Goal: Contribute content

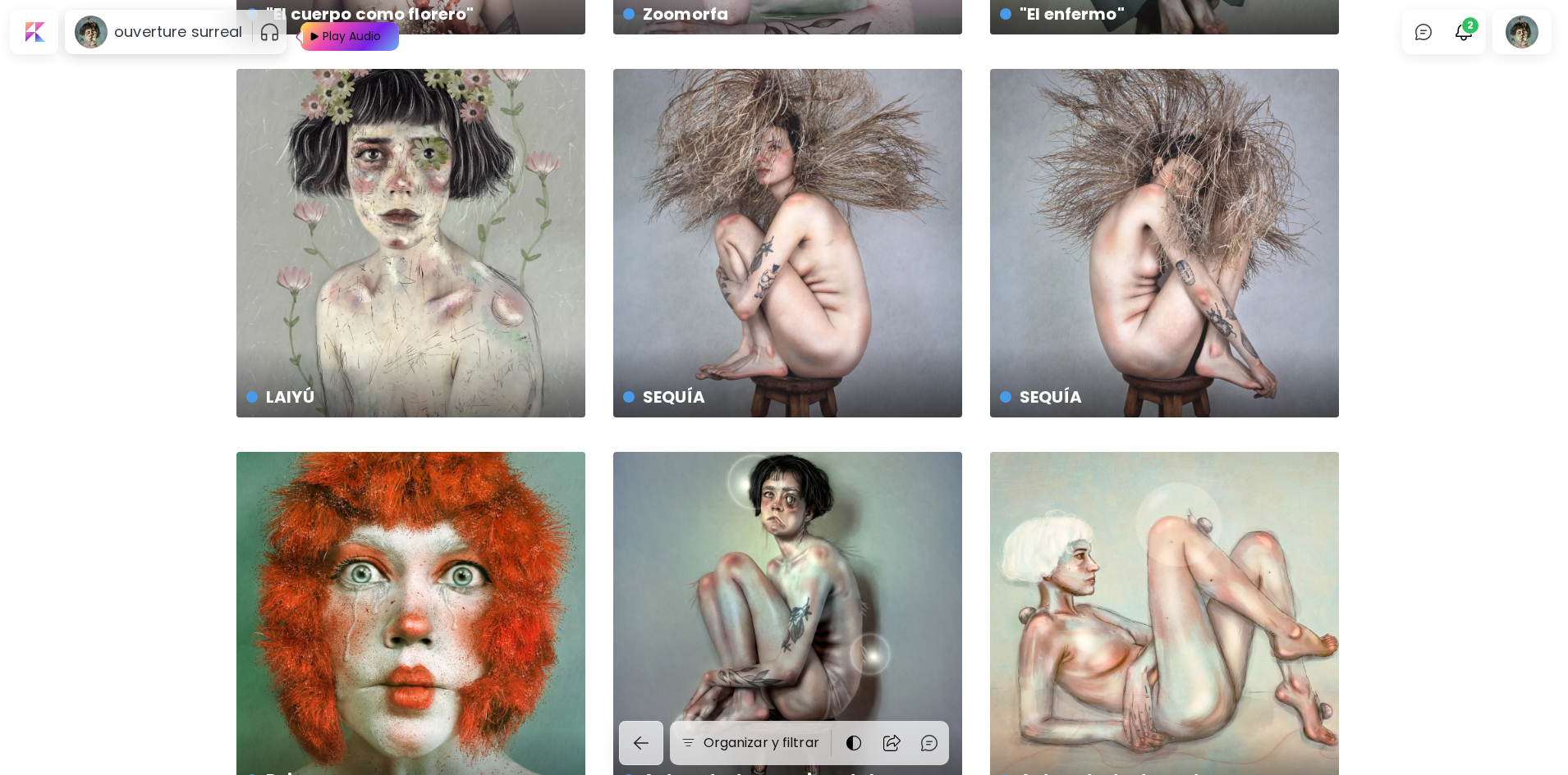
scroll to position [6974, 0]
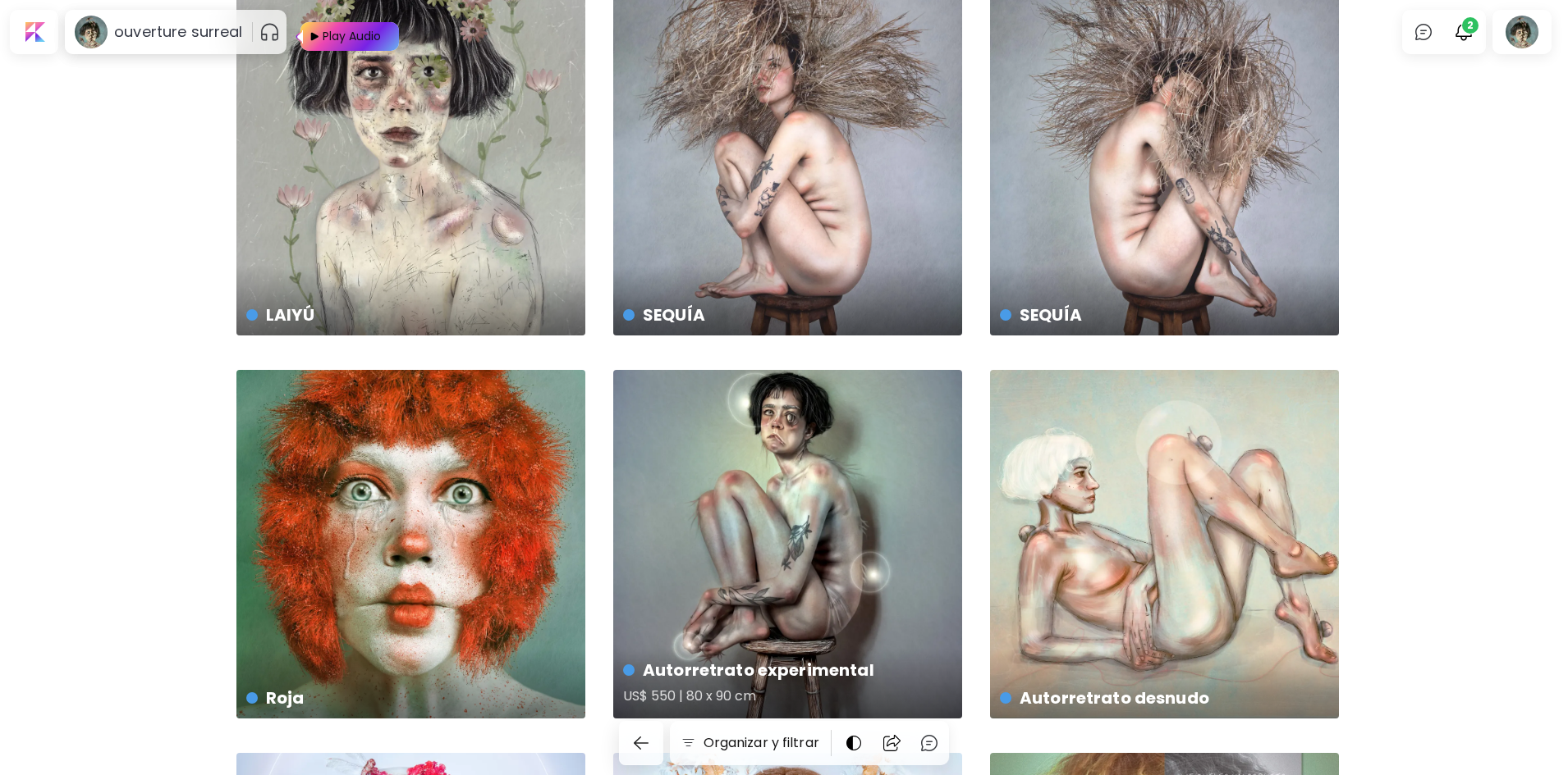
click at [839, 392] on div "Autorretrato experimental US$ 550 | 80 x 90 cm" at bounding box center [787, 544] width 349 height 349
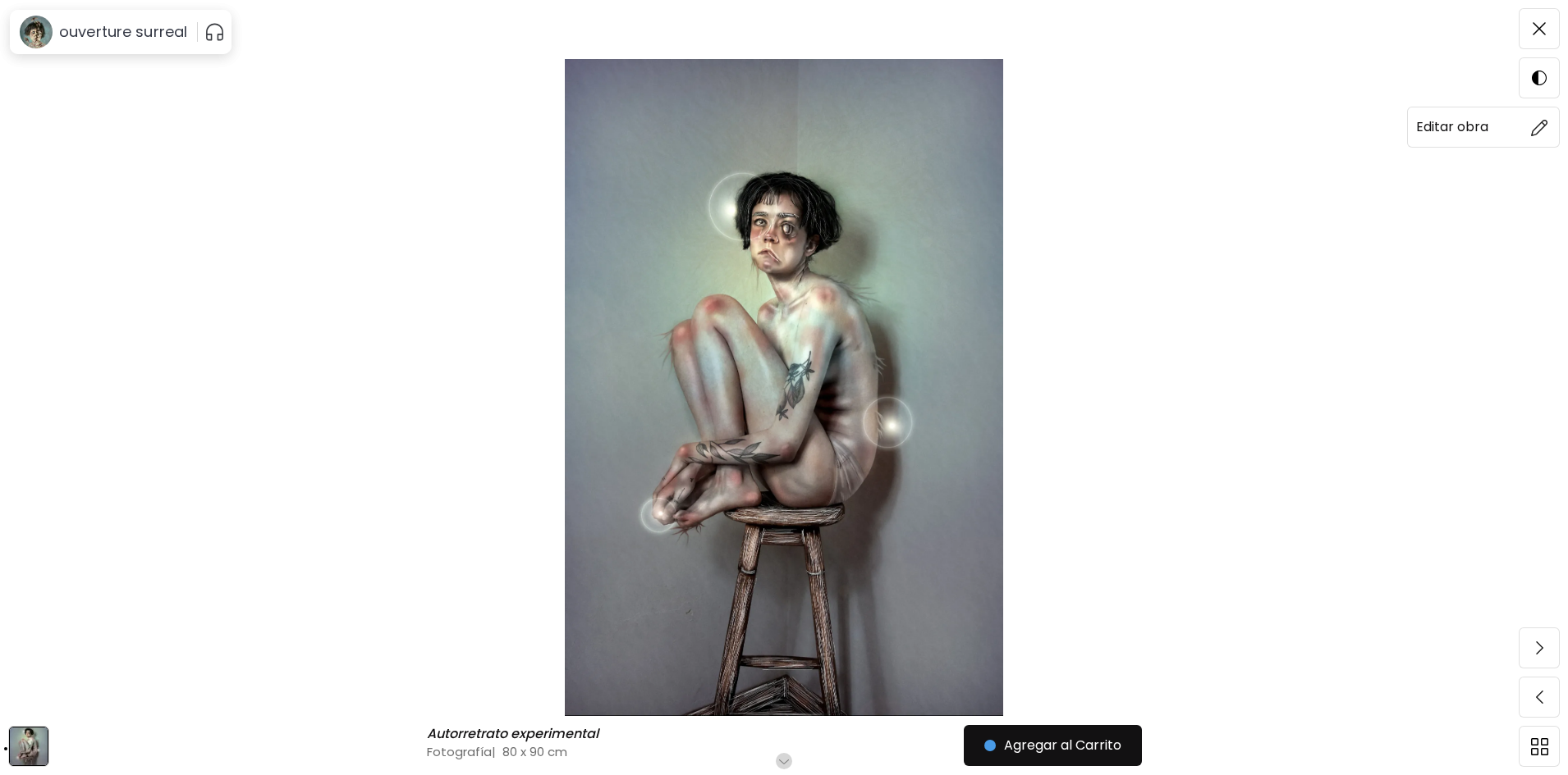
click at [1527, 127] on span at bounding box center [1539, 127] width 34 height 34
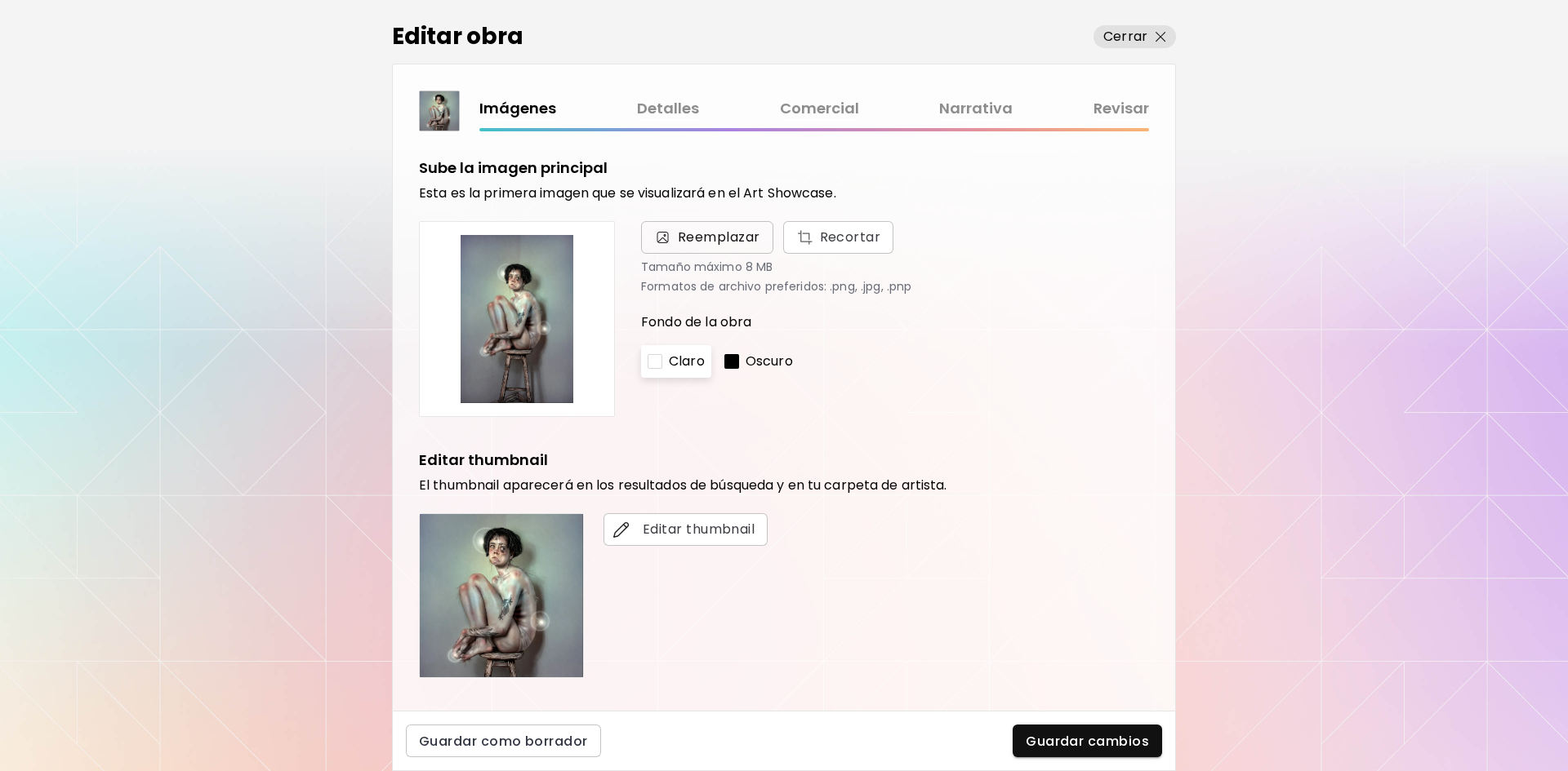
click at [684, 243] on span "Reemplazar" at bounding box center [720, 237] width 83 height 20
click at [0, 0] on input "Reemplazar Recortar" at bounding box center [0, 0] width 0 height 0
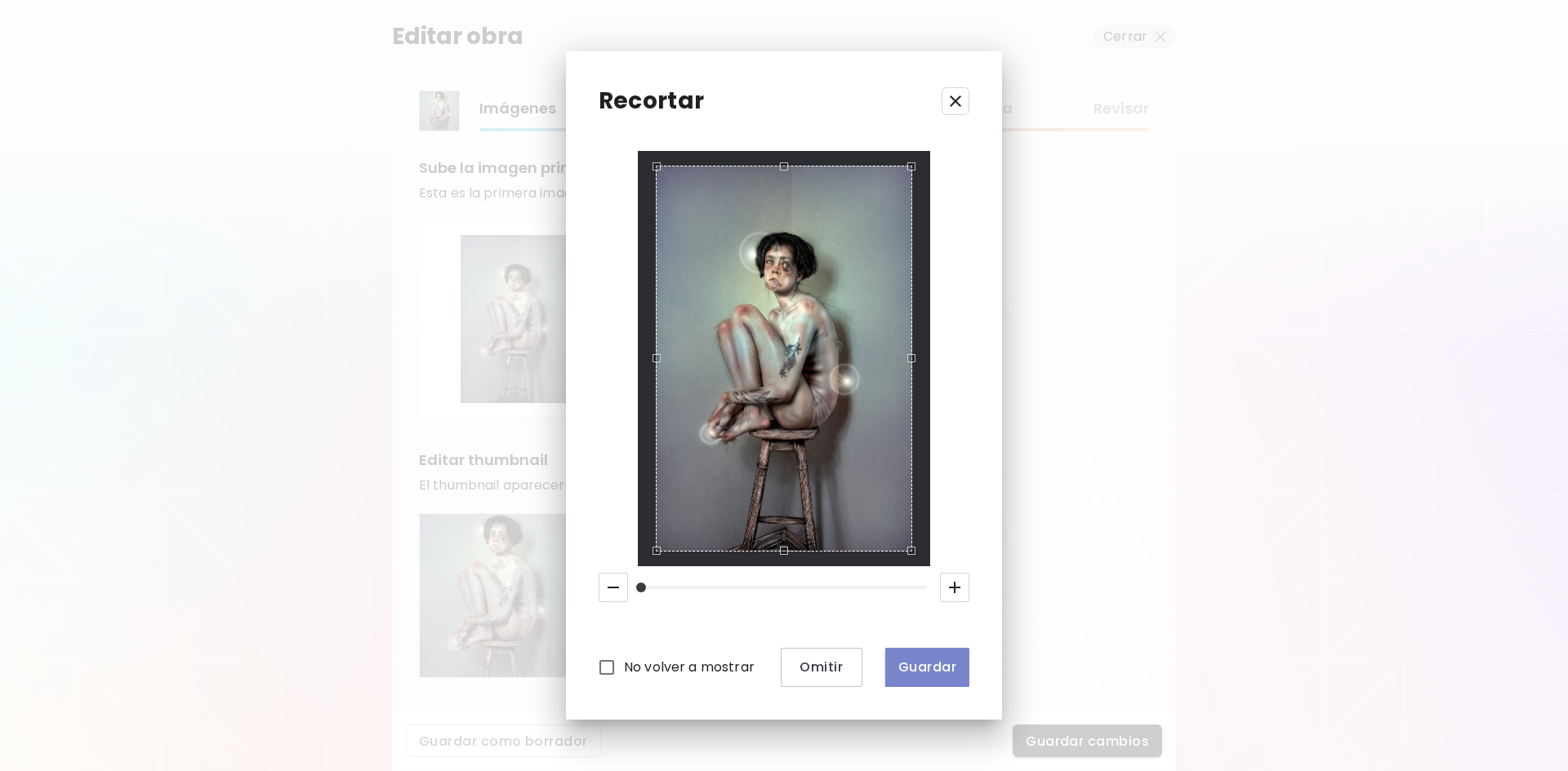
click at [910, 663] on span "Guardar" at bounding box center [927, 668] width 58 height 17
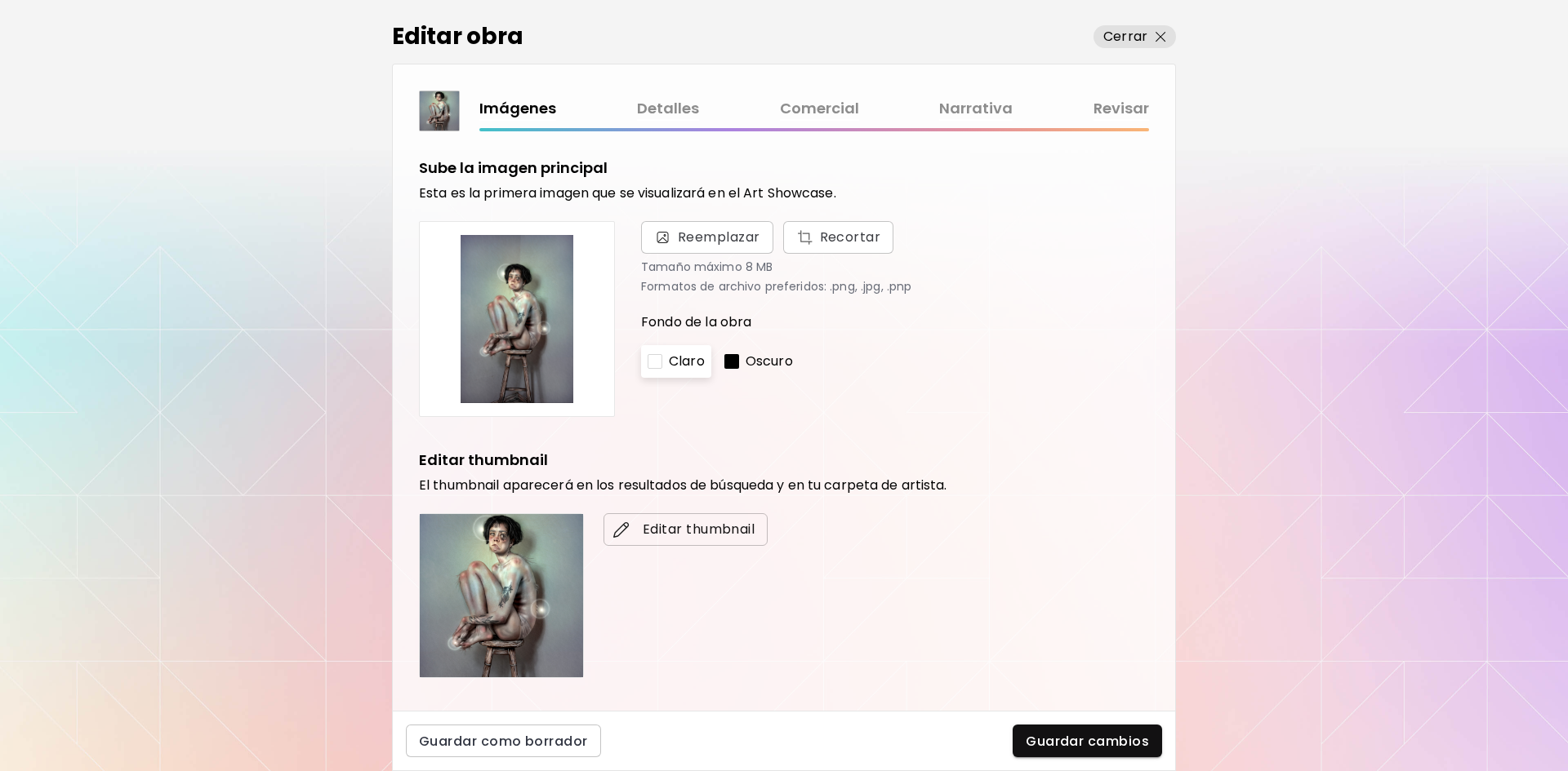
click at [638, 542] on button "Editar thumbnail" at bounding box center [686, 529] width 164 height 33
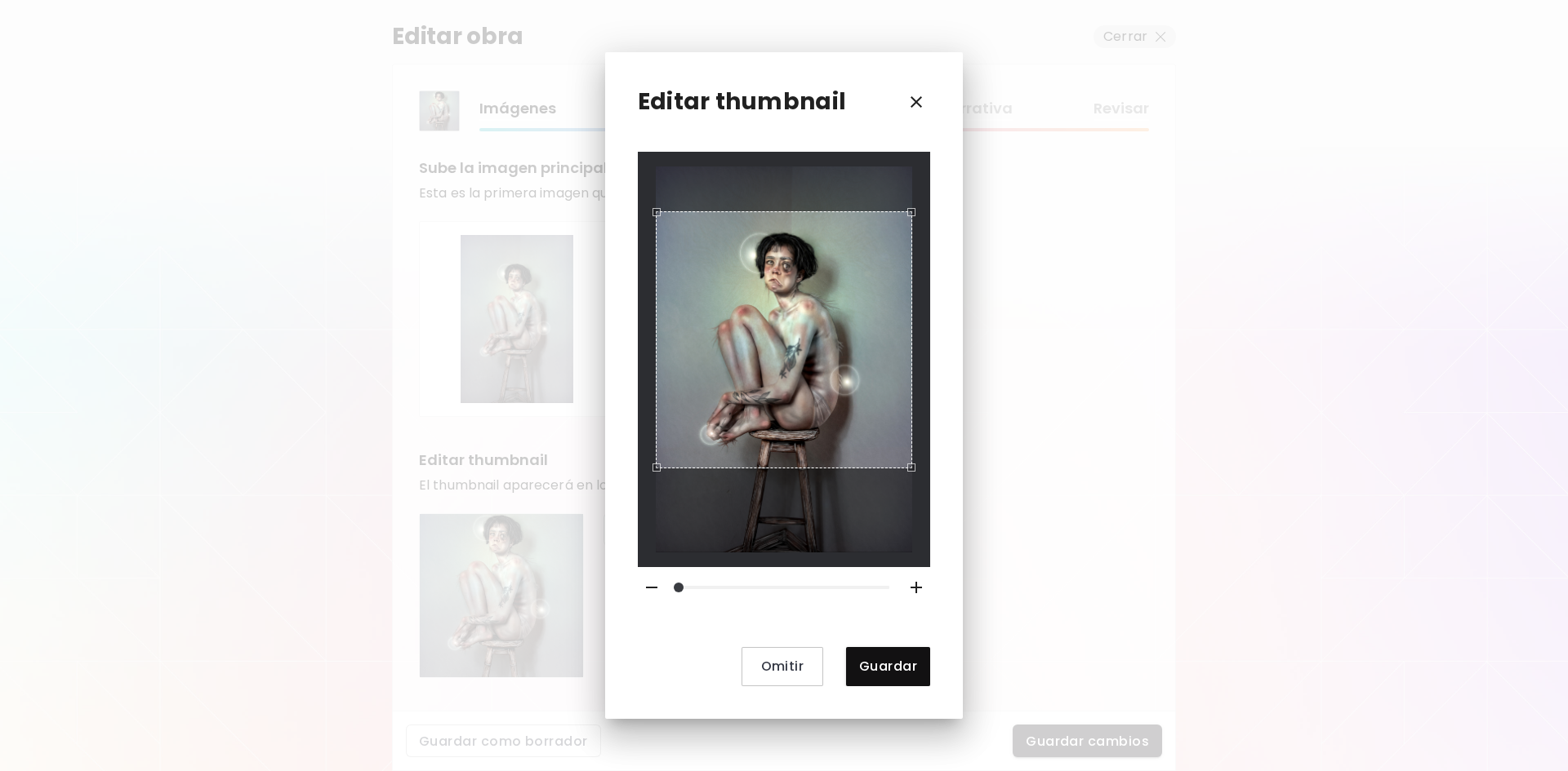
click at [783, 363] on div "Use the arrow keys to move the crop selection area" at bounding box center [784, 339] width 257 height 257
click at [889, 678] on button "Guardar" at bounding box center [887, 667] width 84 height 39
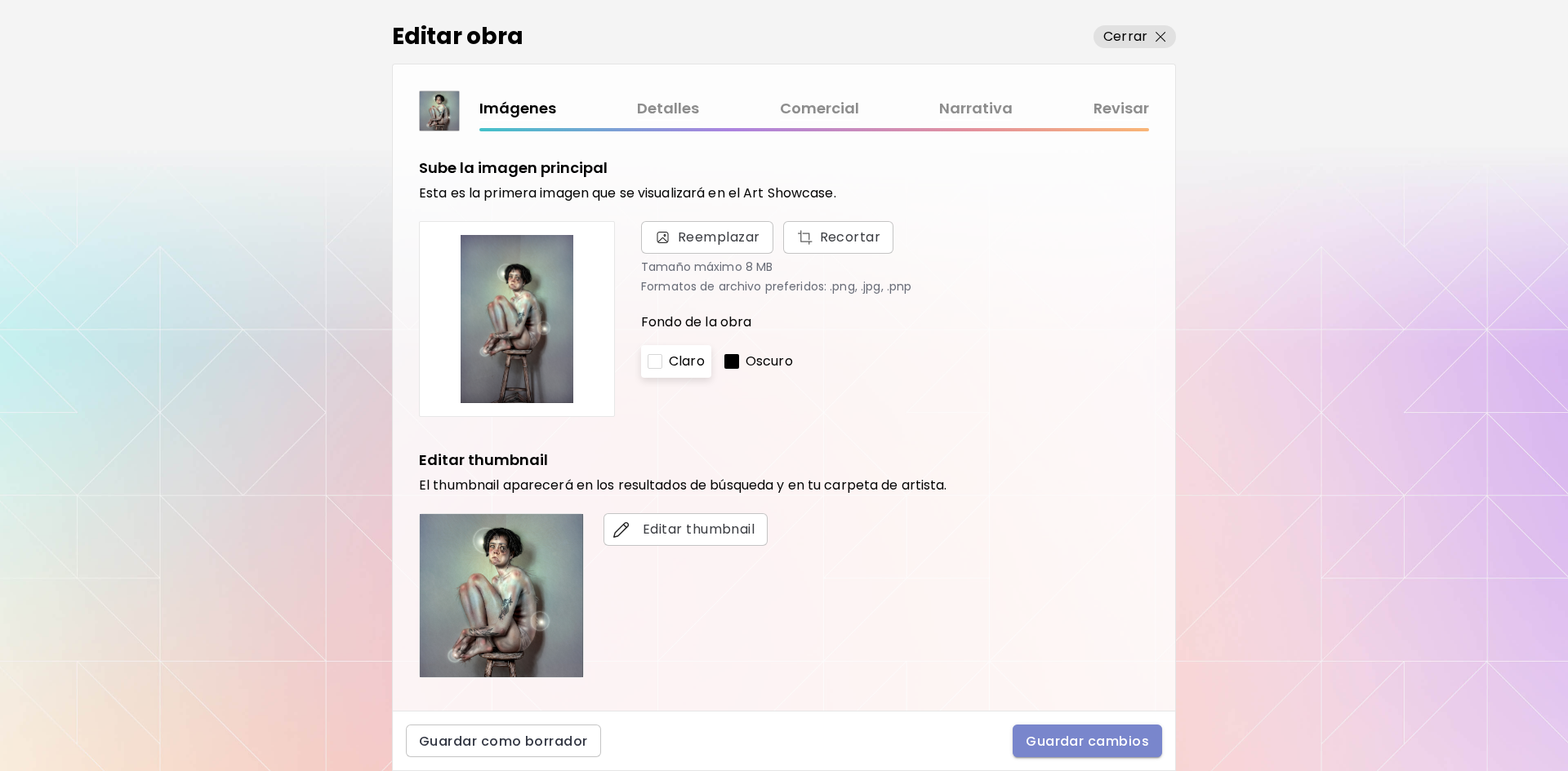
click at [1077, 744] on span "Guardar cambios" at bounding box center [1086, 742] width 123 height 17
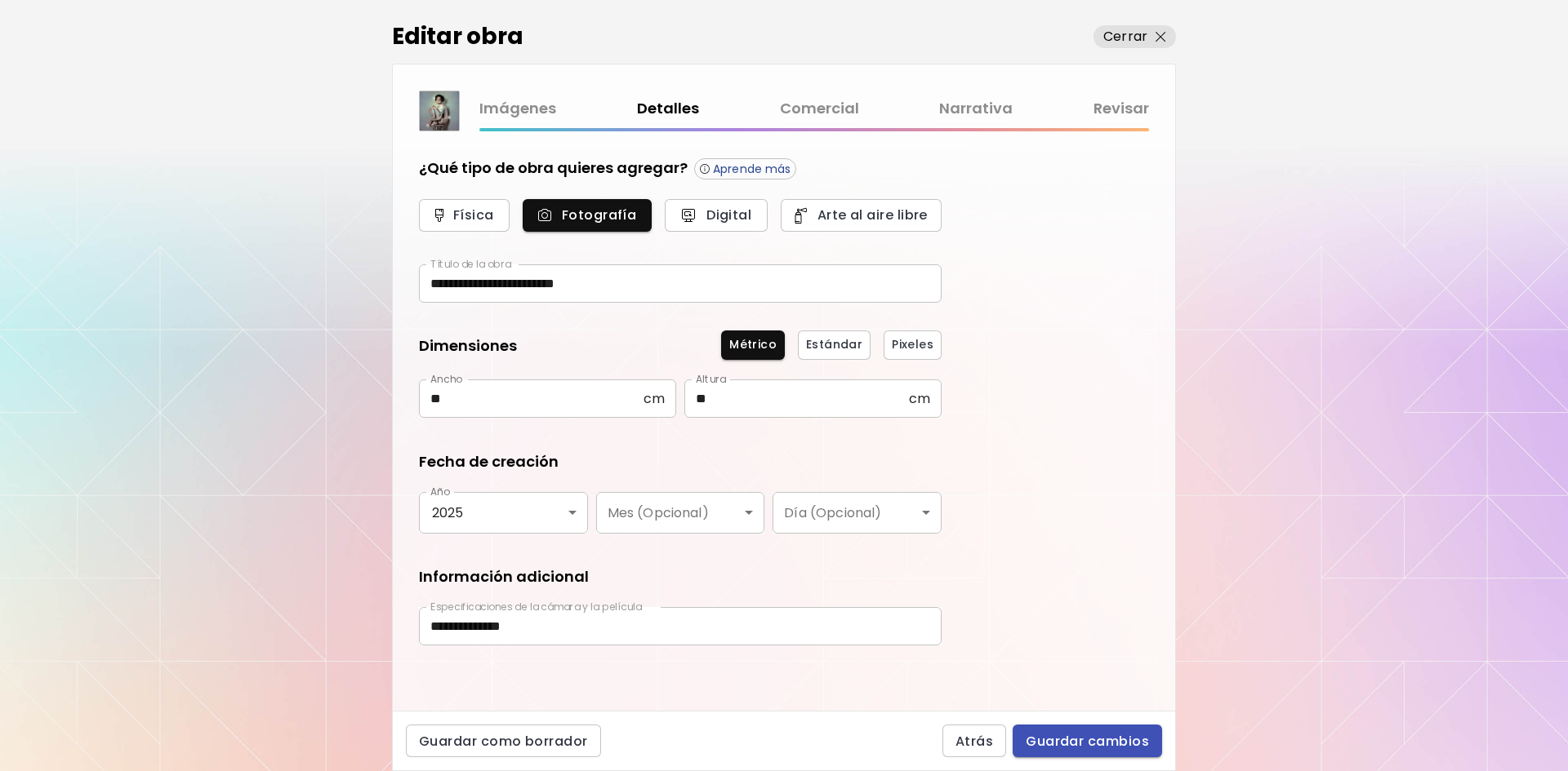
click at [1077, 746] on span "Guardar cambios" at bounding box center [1086, 742] width 123 height 17
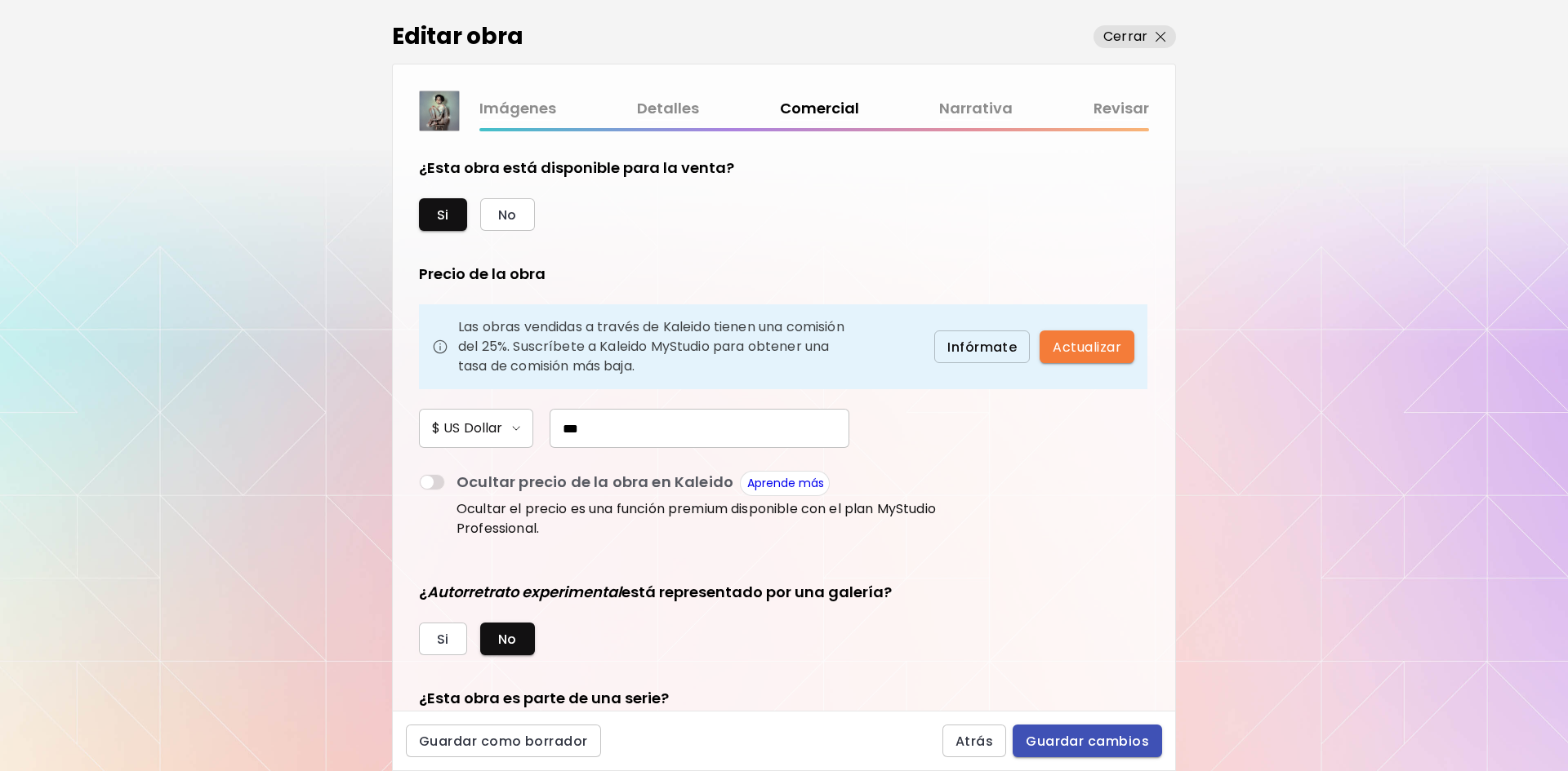
click at [1077, 746] on span "Guardar cambios" at bounding box center [1086, 742] width 123 height 17
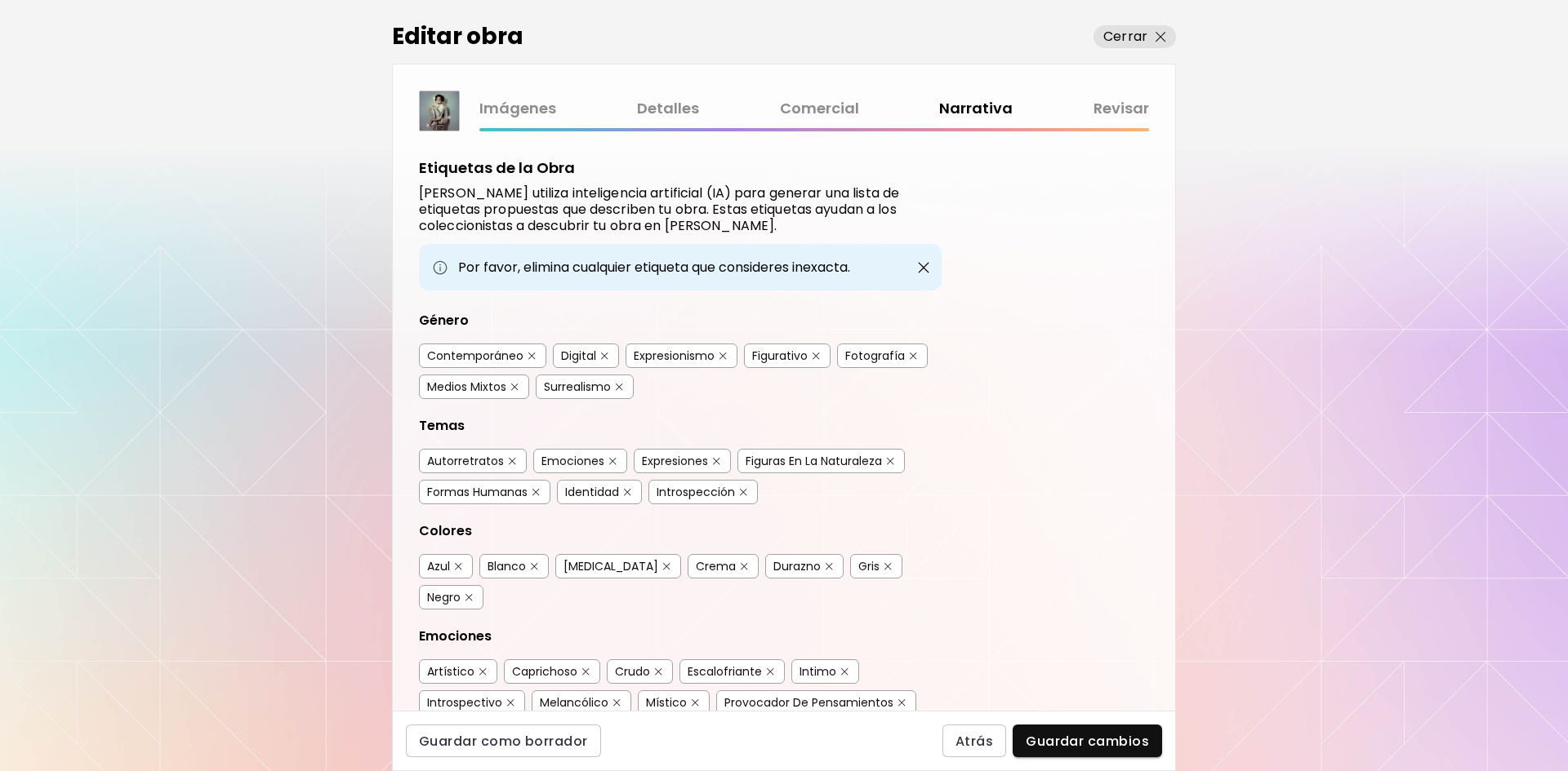
click at [649, 107] on link "Detalles" at bounding box center [668, 108] width 62 height 24
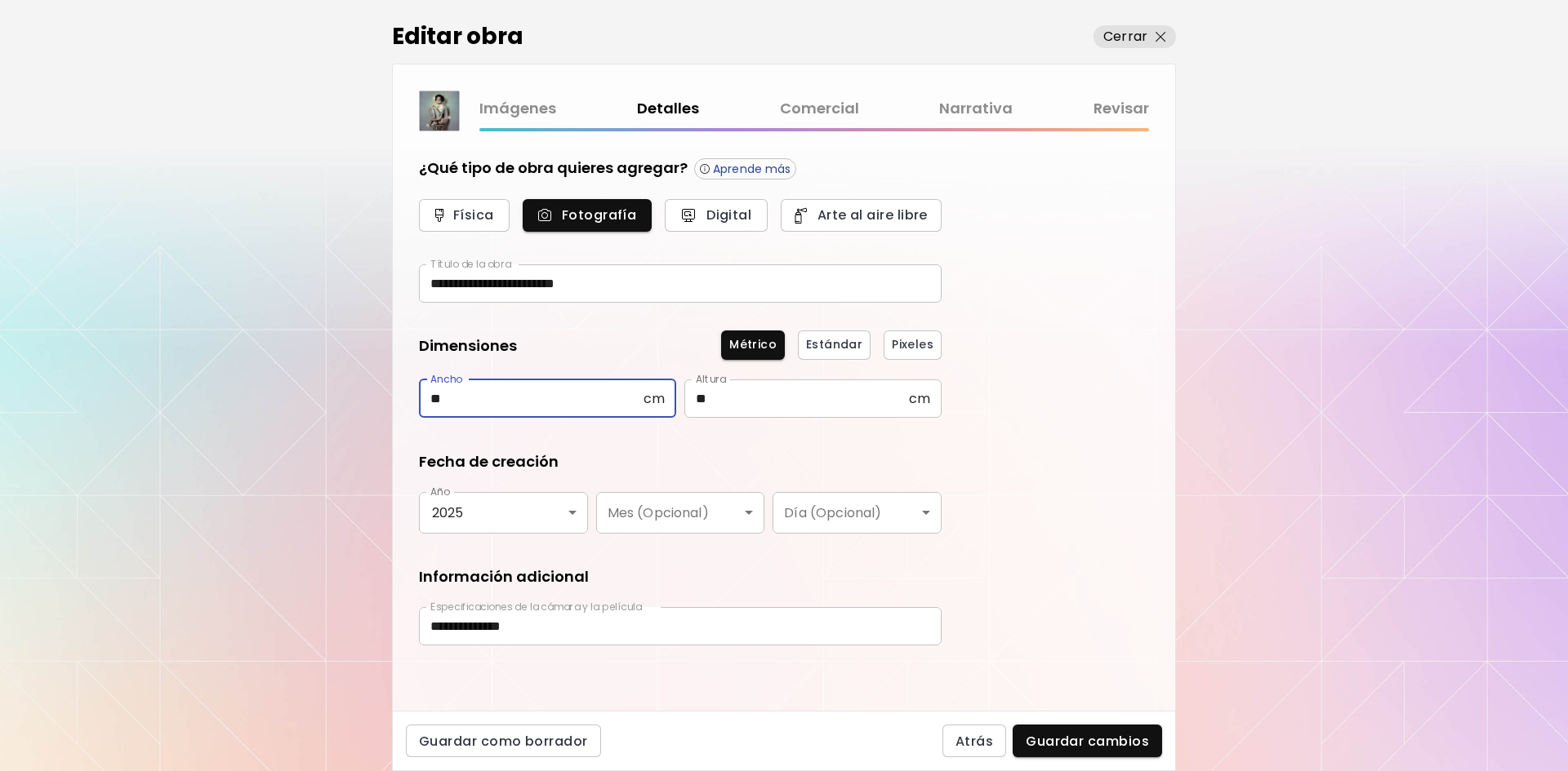
drag, startPoint x: 459, startPoint y: 408, endPoint x: 360, endPoint y: 387, distance: 101.2
click at [360, 387] on div "**********" at bounding box center [784, 386] width 1568 height 771
type input "**"
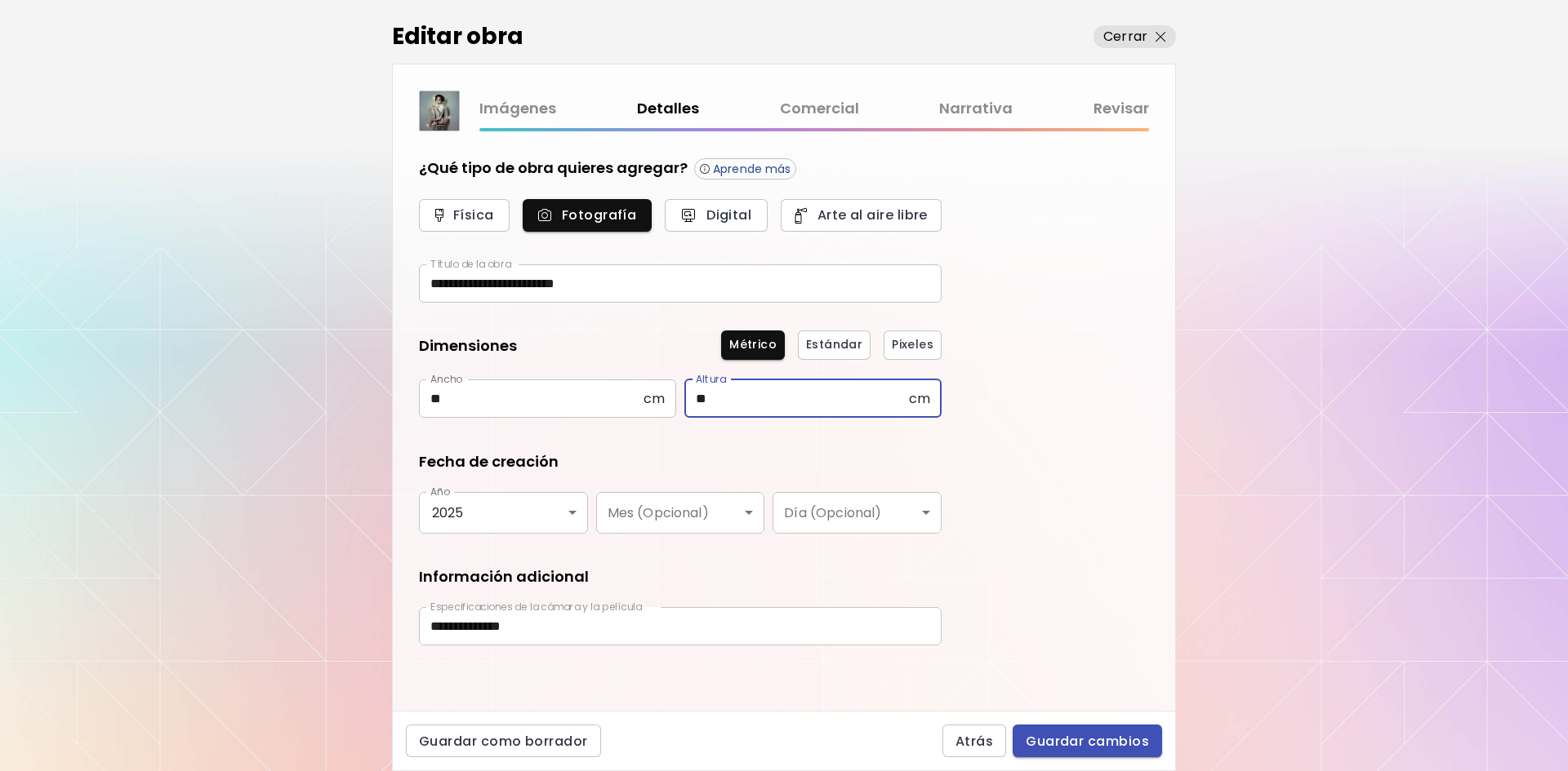
type input "**"
click at [1076, 740] on span "Guardar cambios" at bounding box center [1086, 742] width 123 height 17
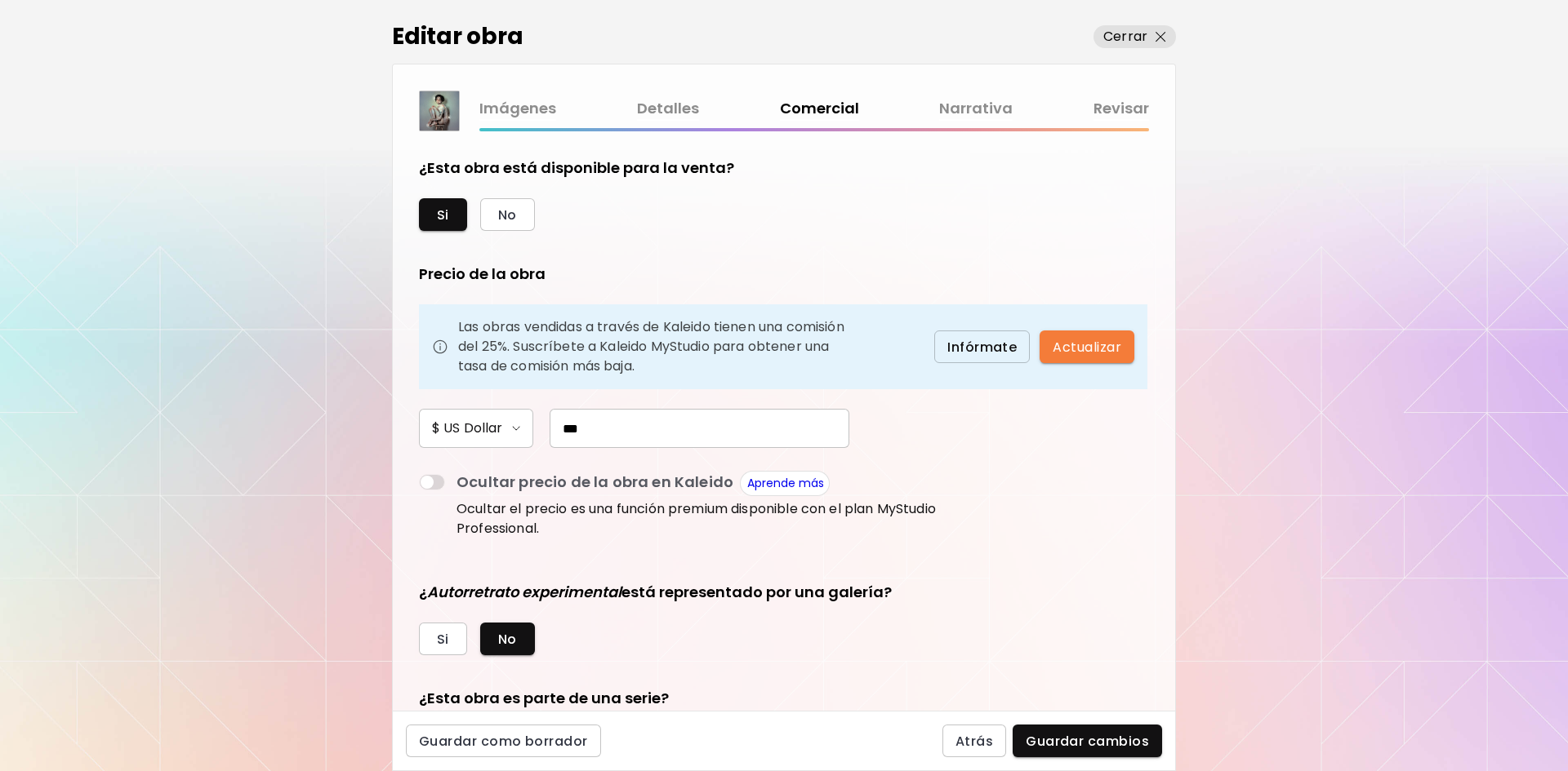
drag, startPoint x: 603, startPoint y: 437, endPoint x: 549, endPoint y: 431, distance: 54.3
click at [549, 431] on input "***" at bounding box center [699, 429] width 300 height 39
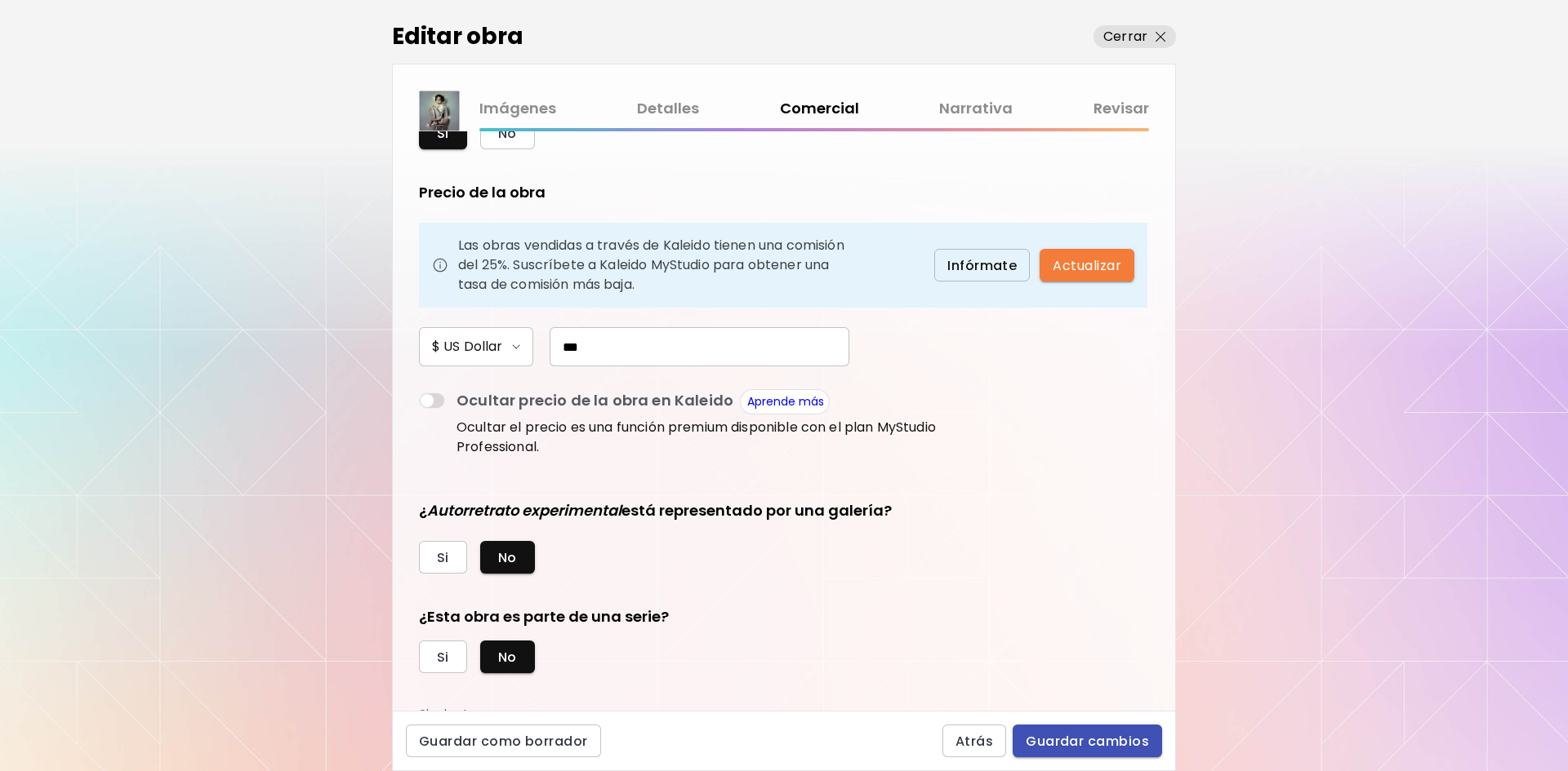
type input "***"
click at [1106, 732] on button "Guardar cambios" at bounding box center [1086, 741] width 150 height 33
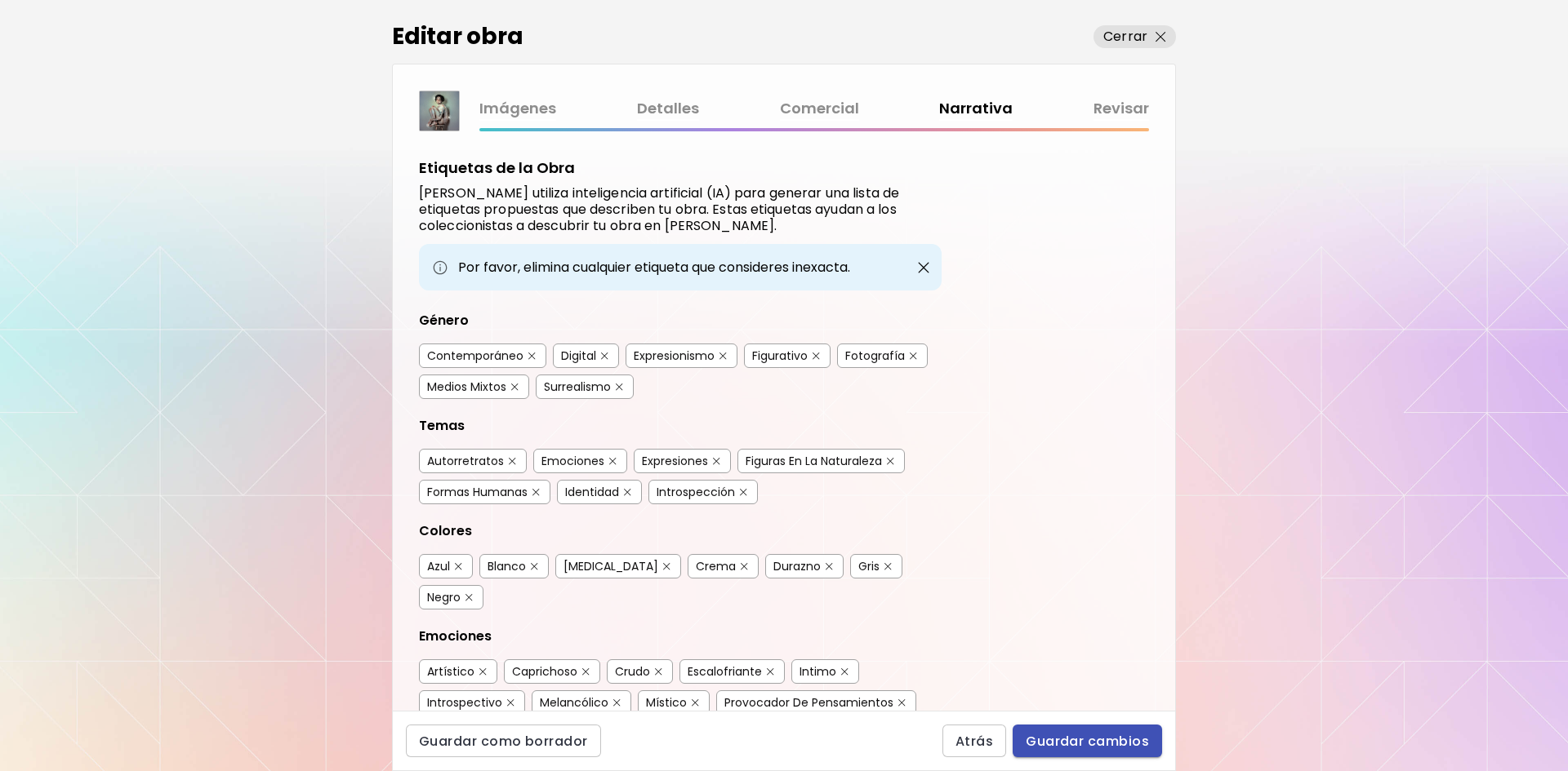
click at [1106, 732] on button "Guardar cambios" at bounding box center [1086, 741] width 150 height 33
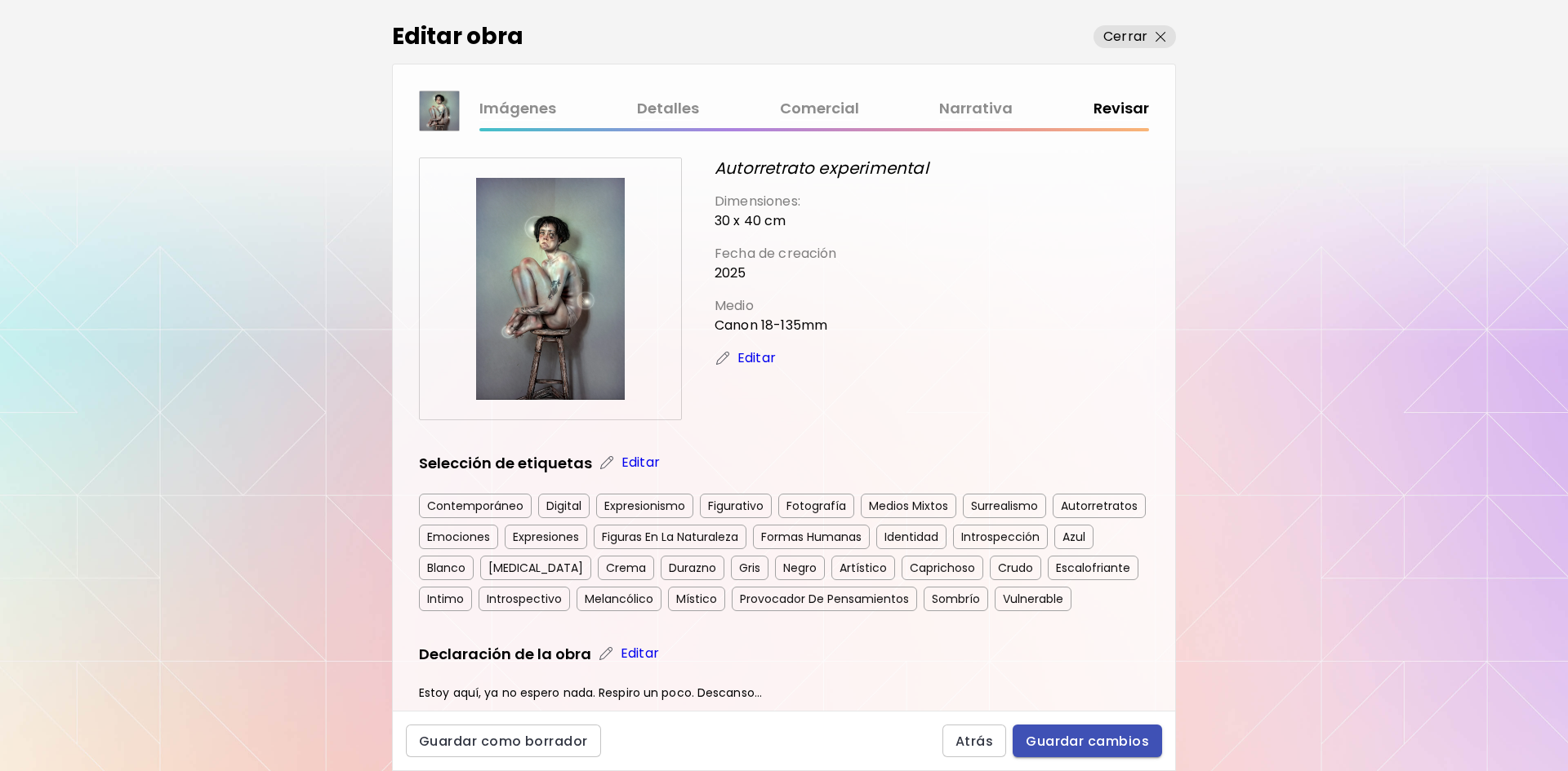
click at [1105, 742] on span "Guardar cambios" at bounding box center [1086, 742] width 123 height 17
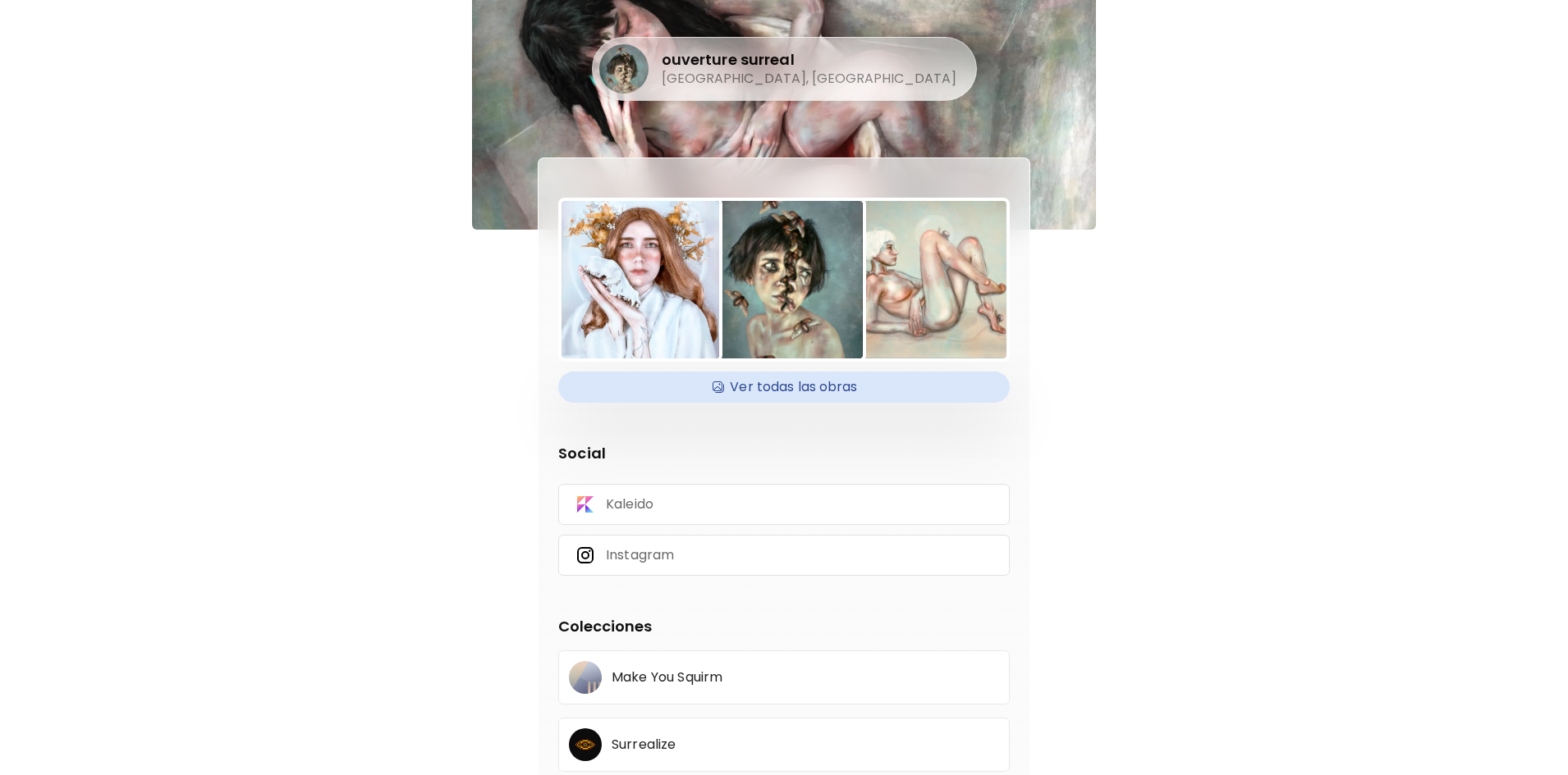
click at [806, 382] on h4 "Ver todas las obras" at bounding box center [784, 388] width 432 height 25
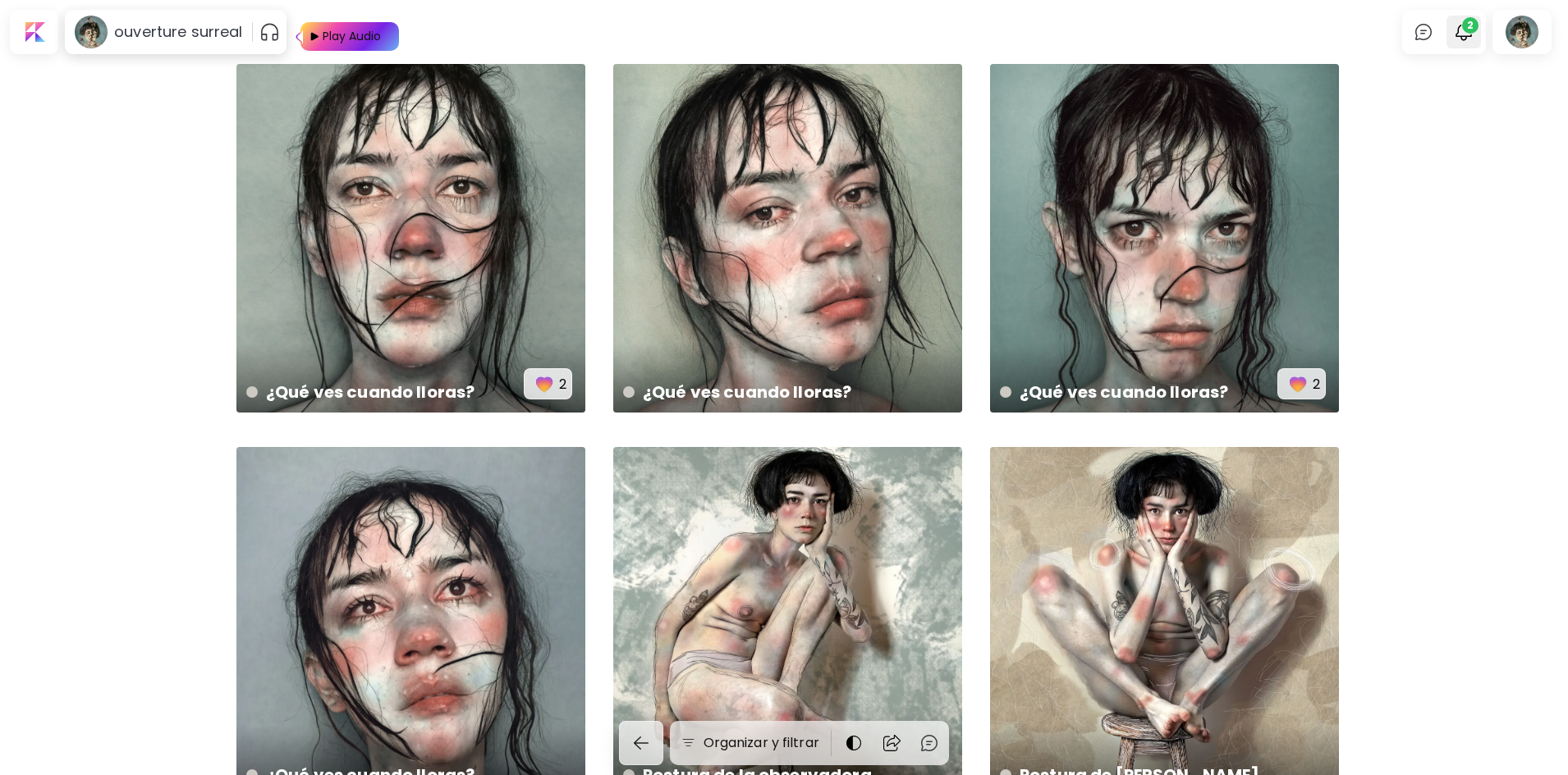
click at [1460, 32] on button "2" at bounding box center [1464, 32] width 28 height 28
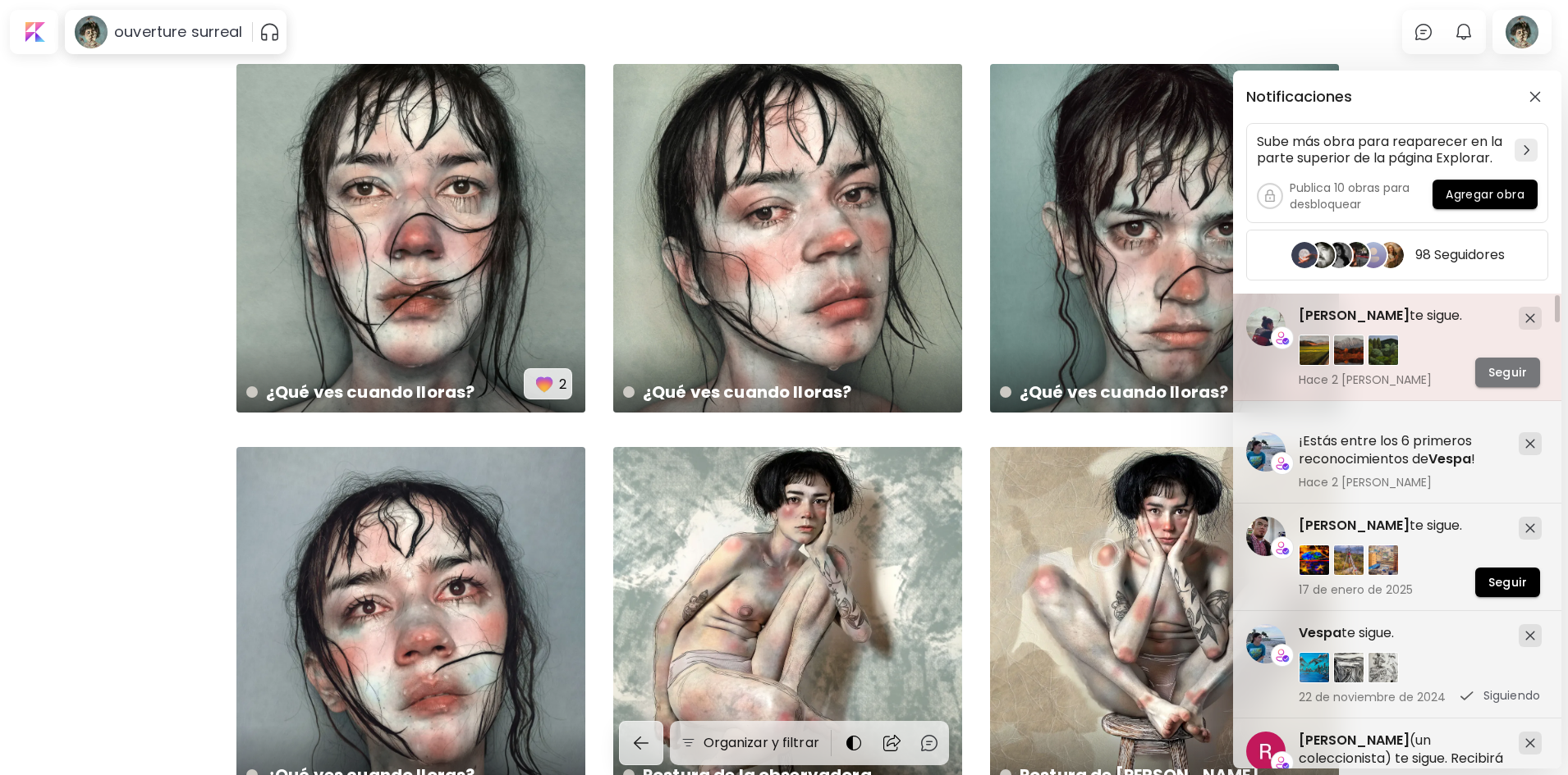
click at [1507, 382] on span "Seguir" at bounding box center [1507, 372] width 39 height 17
click at [1341, 315] on span "[PERSON_NAME]" at bounding box center [1353, 316] width 111 height 19
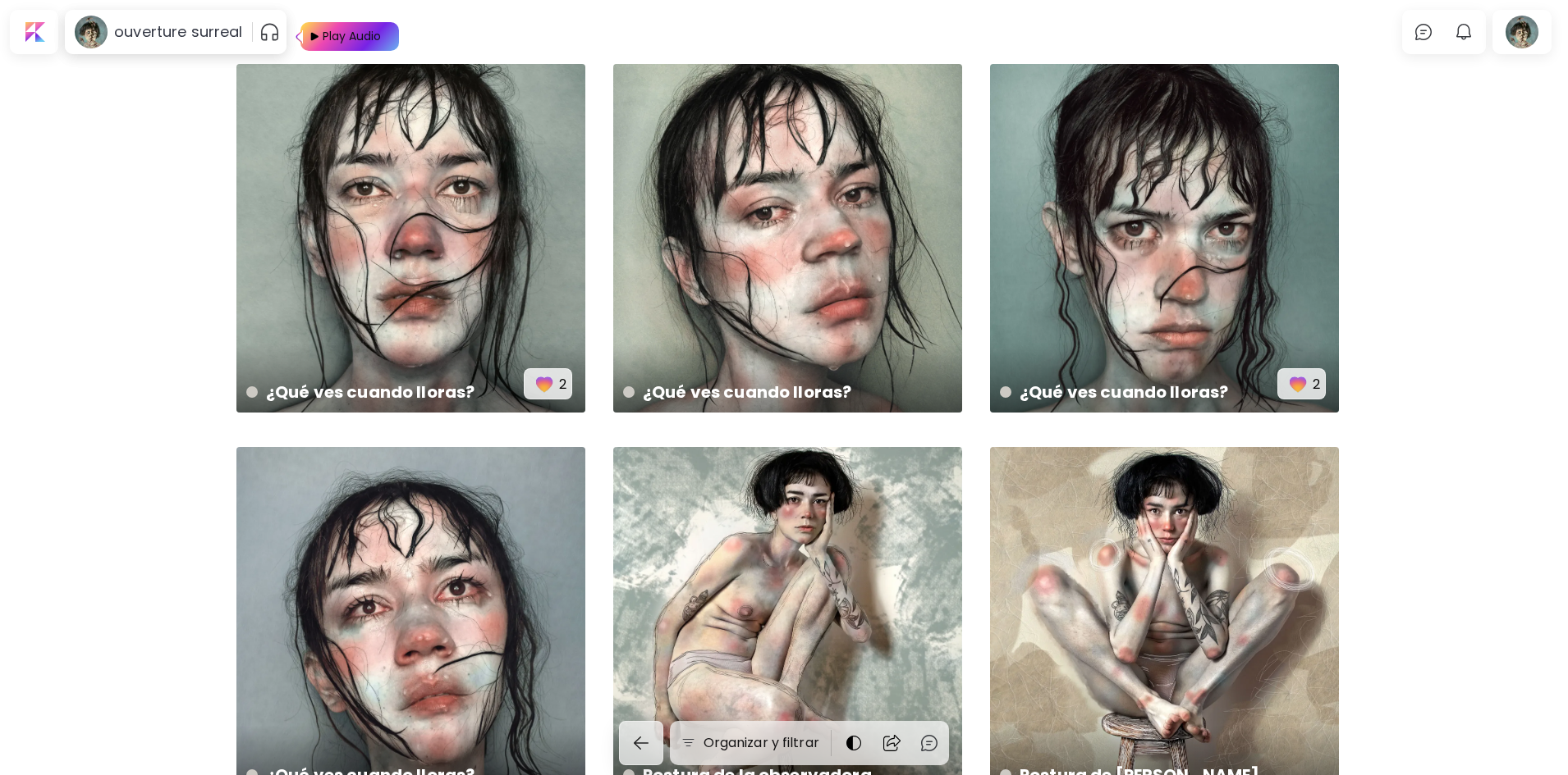
click at [316, 31] on img at bounding box center [311, 36] width 21 height 28
click at [420, 32] on img "button" at bounding box center [417, 31] width 20 height 20
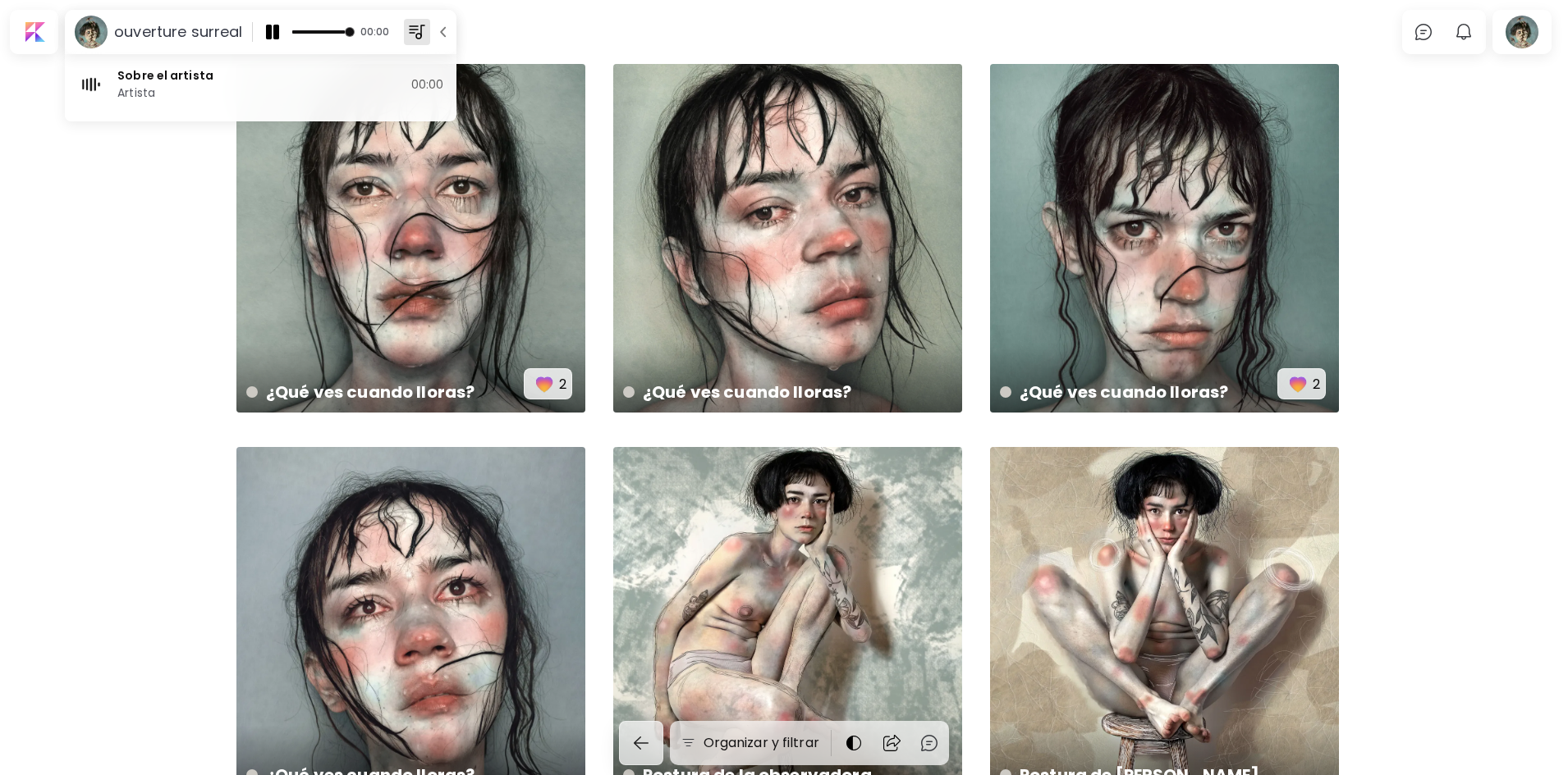
click at [270, 26] on img "button" at bounding box center [272, 31] width 20 height 20
click at [26, 28] on div at bounding box center [34, 32] width 42 height 38
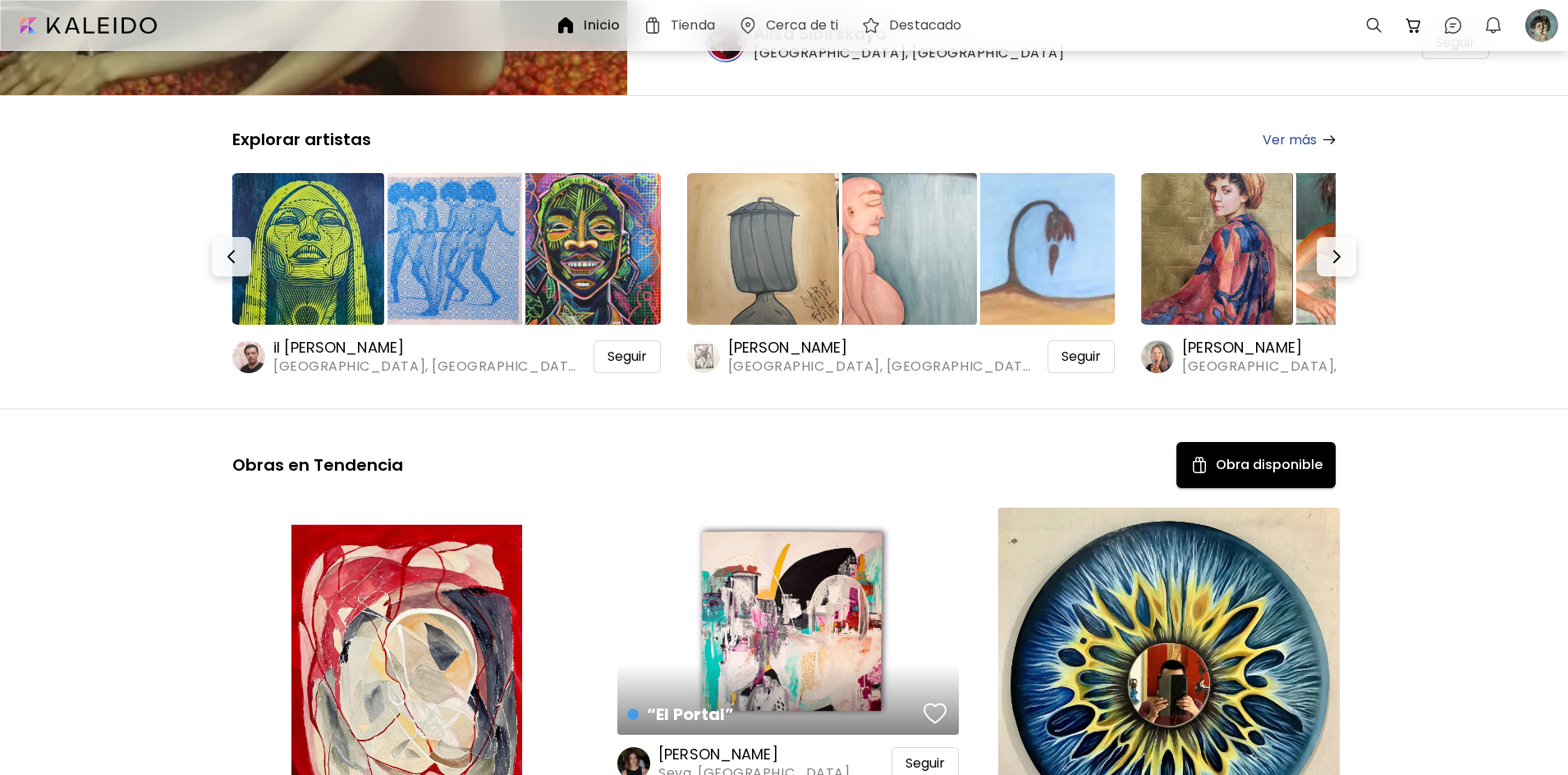
scroll to position [164, 0]
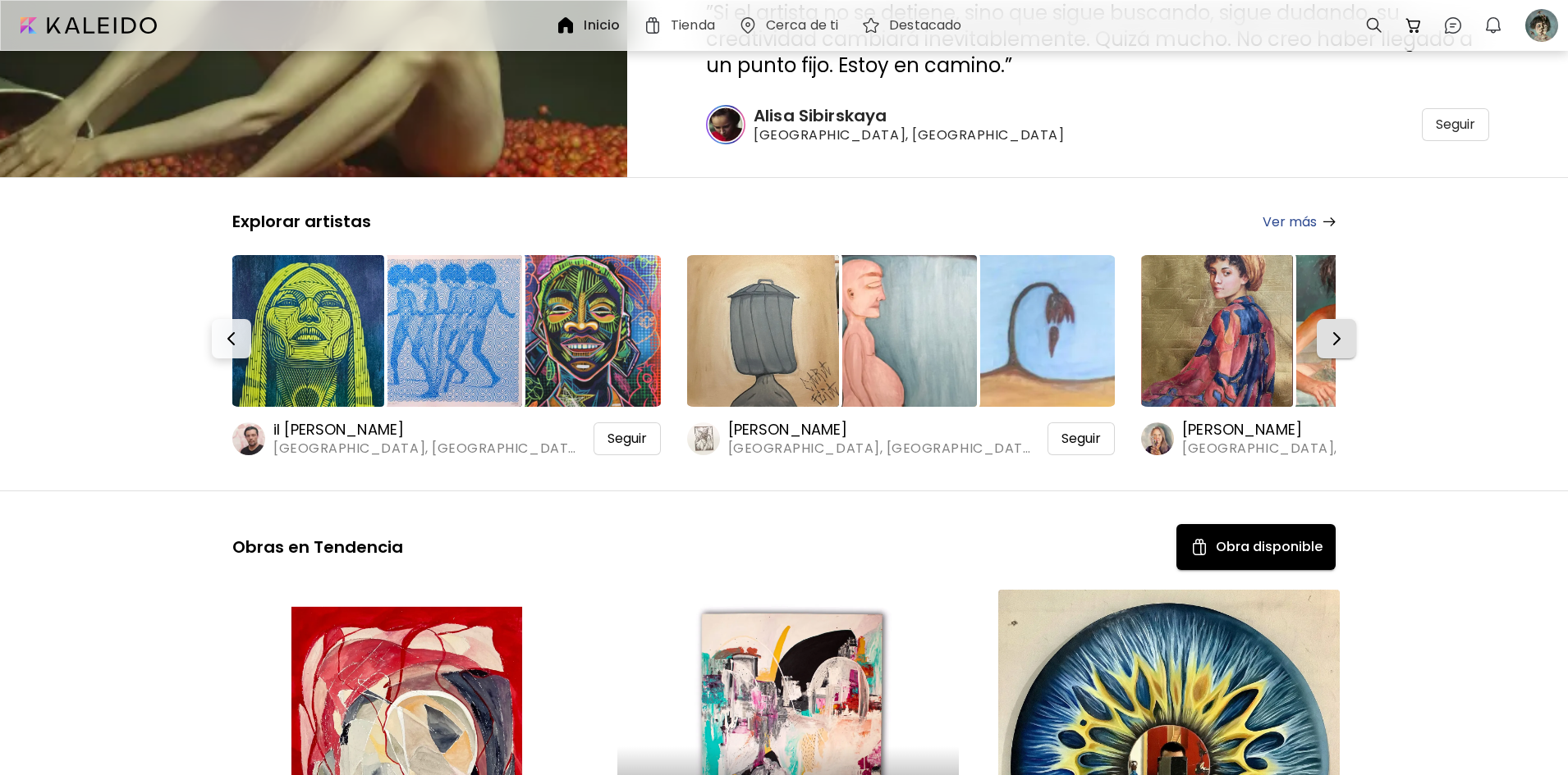
click at [1335, 335] on img "button" at bounding box center [1336, 338] width 20 height 20
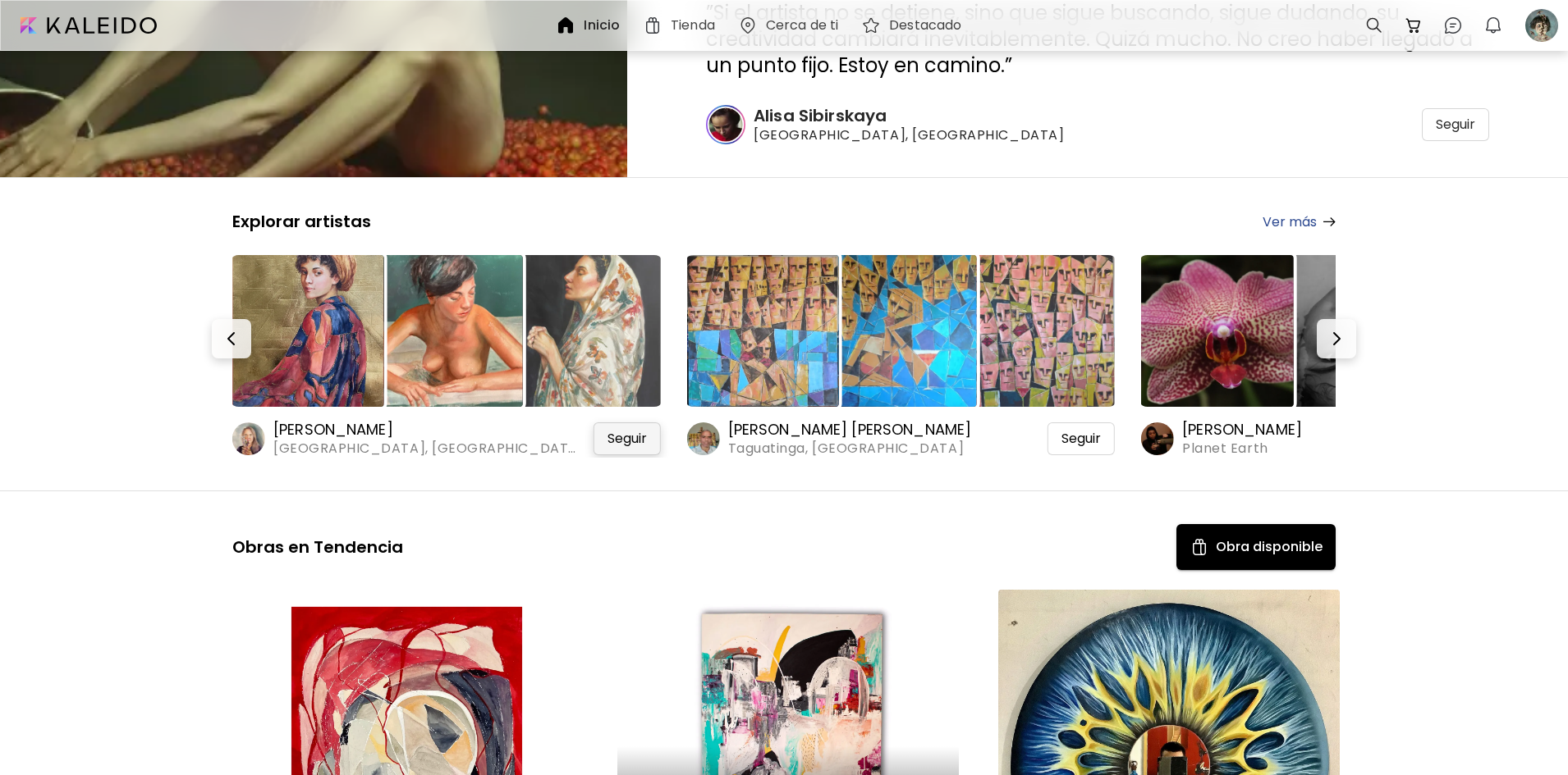
click at [607, 430] on div "Seguir" at bounding box center [627, 439] width 67 height 33
click at [1344, 339] on img "button" at bounding box center [1336, 338] width 20 height 20
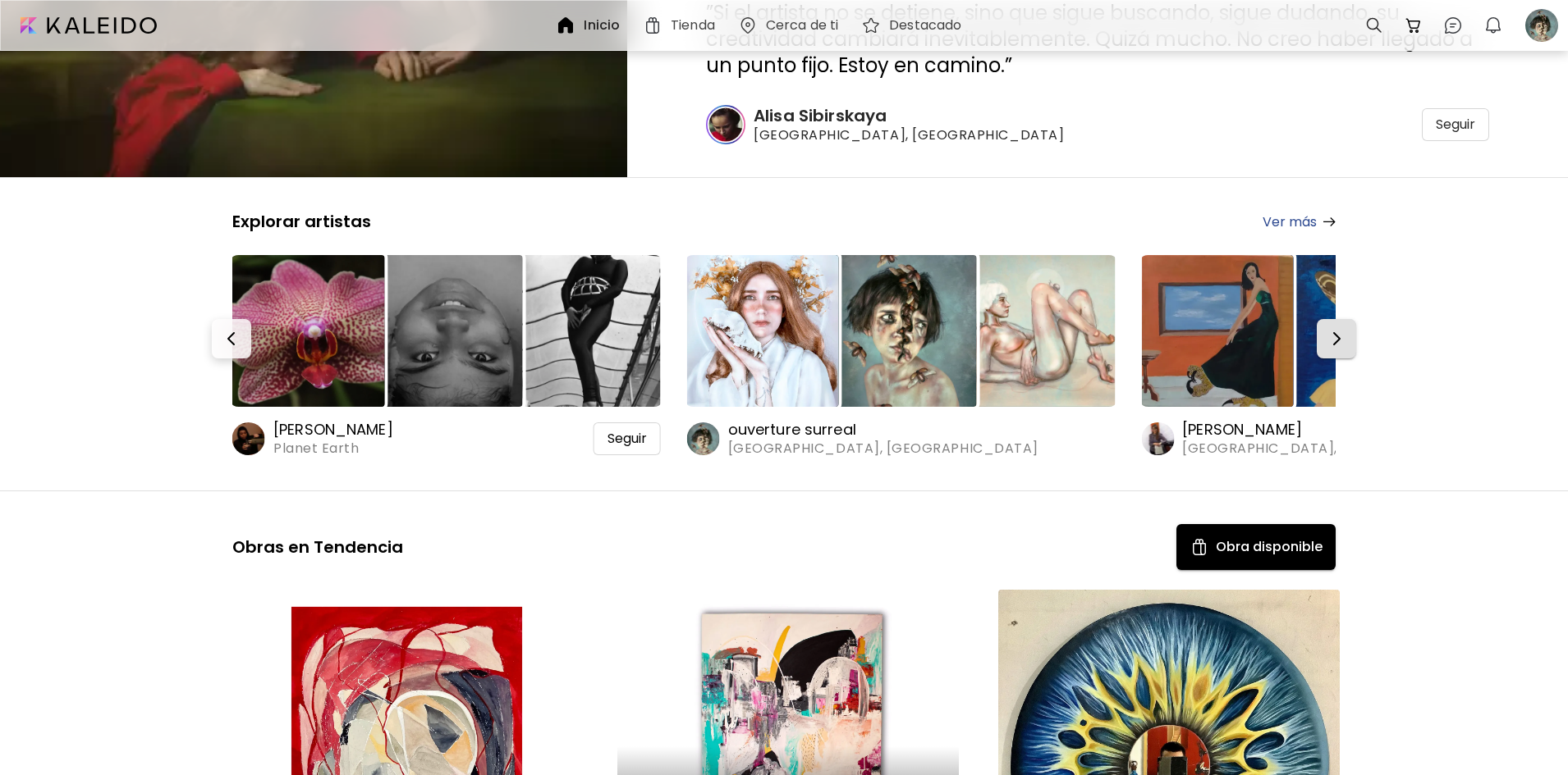
click at [1344, 339] on img "button" at bounding box center [1336, 338] width 20 height 20
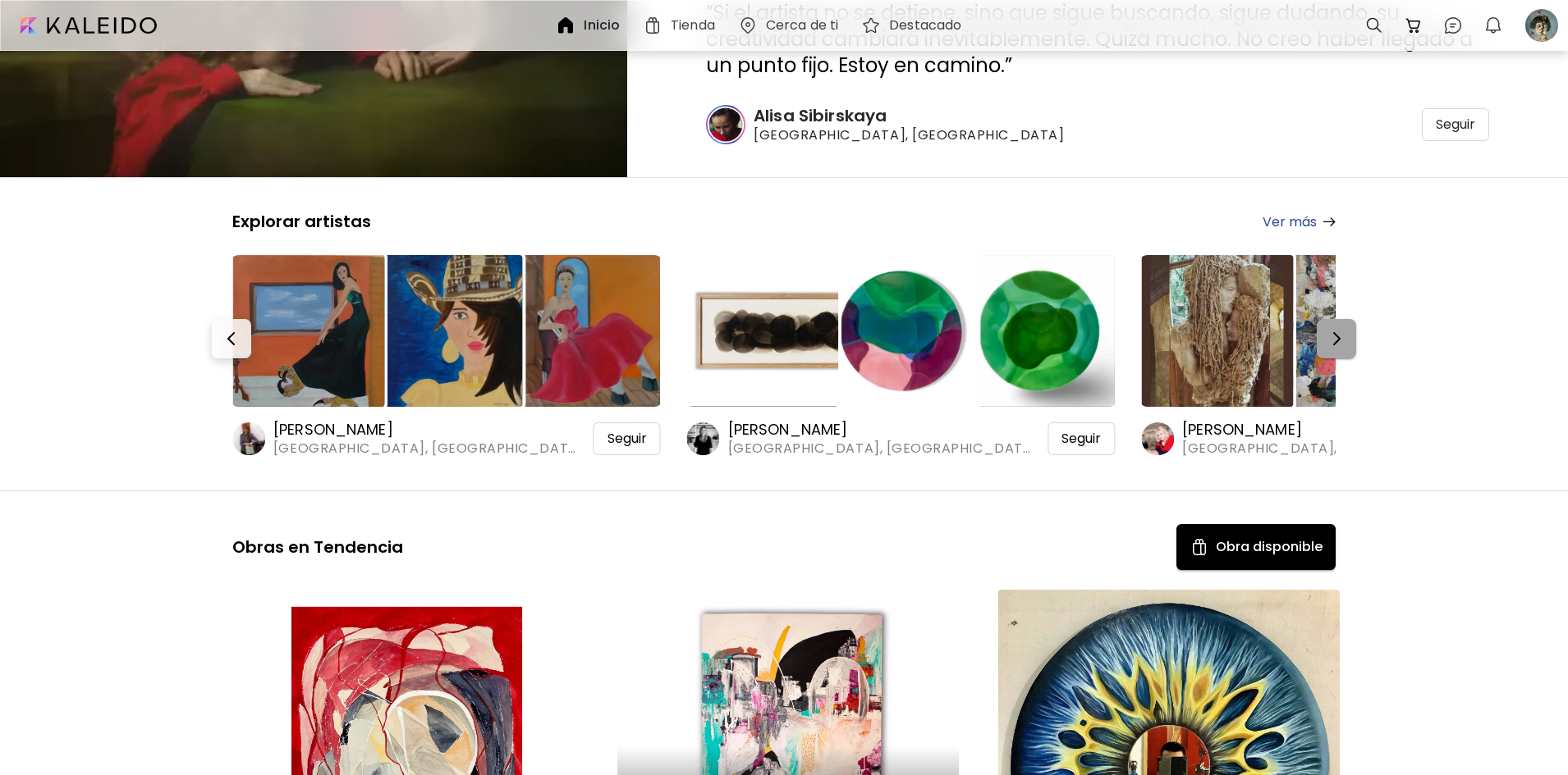
click at [1344, 339] on img "button" at bounding box center [1336, 338] width 20 height 20
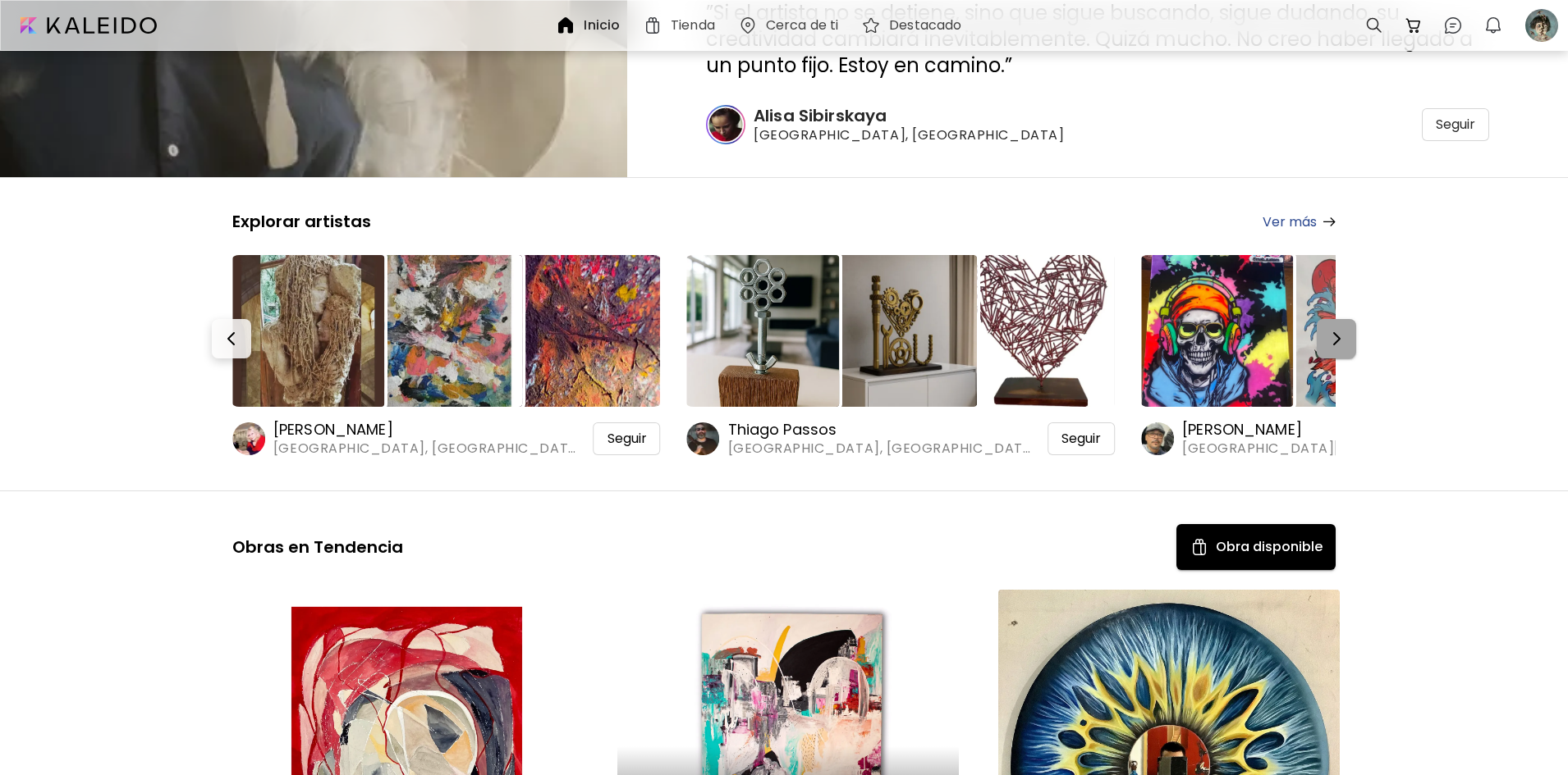
click at [1344, 339] on img "button" at bounding box center [1336, 338] width 20 height 20
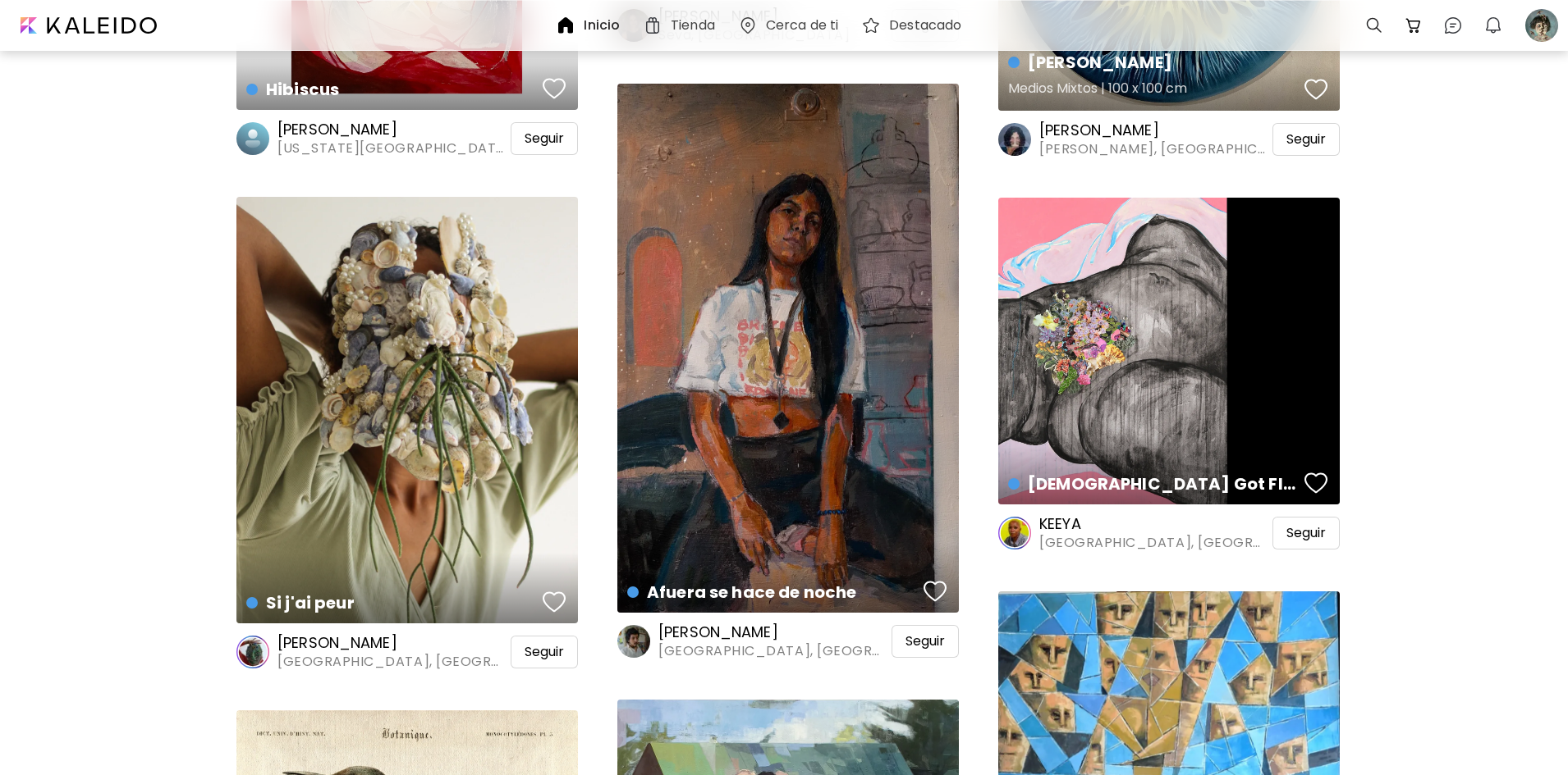
scroll to position [1067, 0]
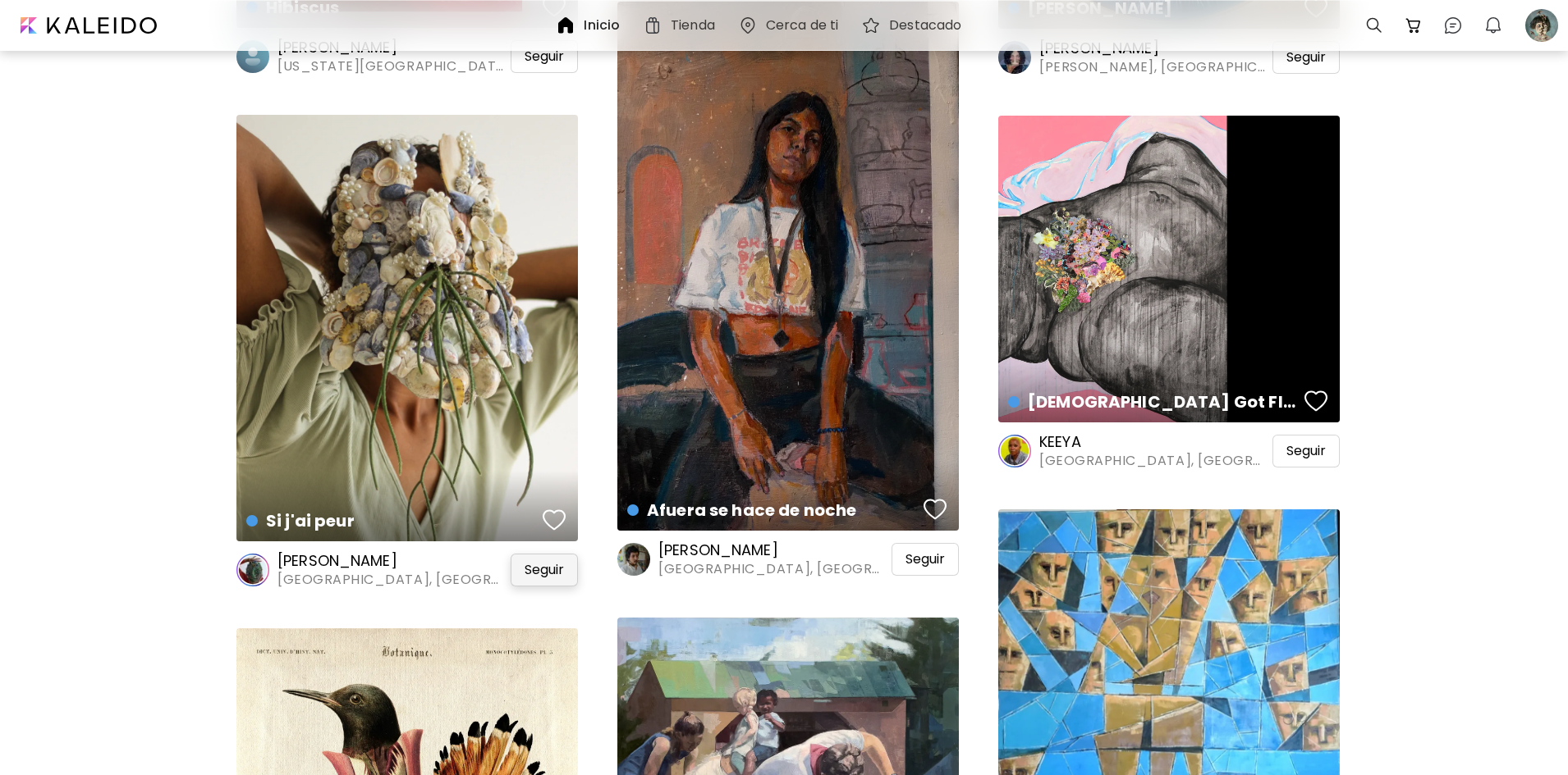
click at [542, 567] on span "Seguir" at bounding box center [545, 570] width 40 height 16
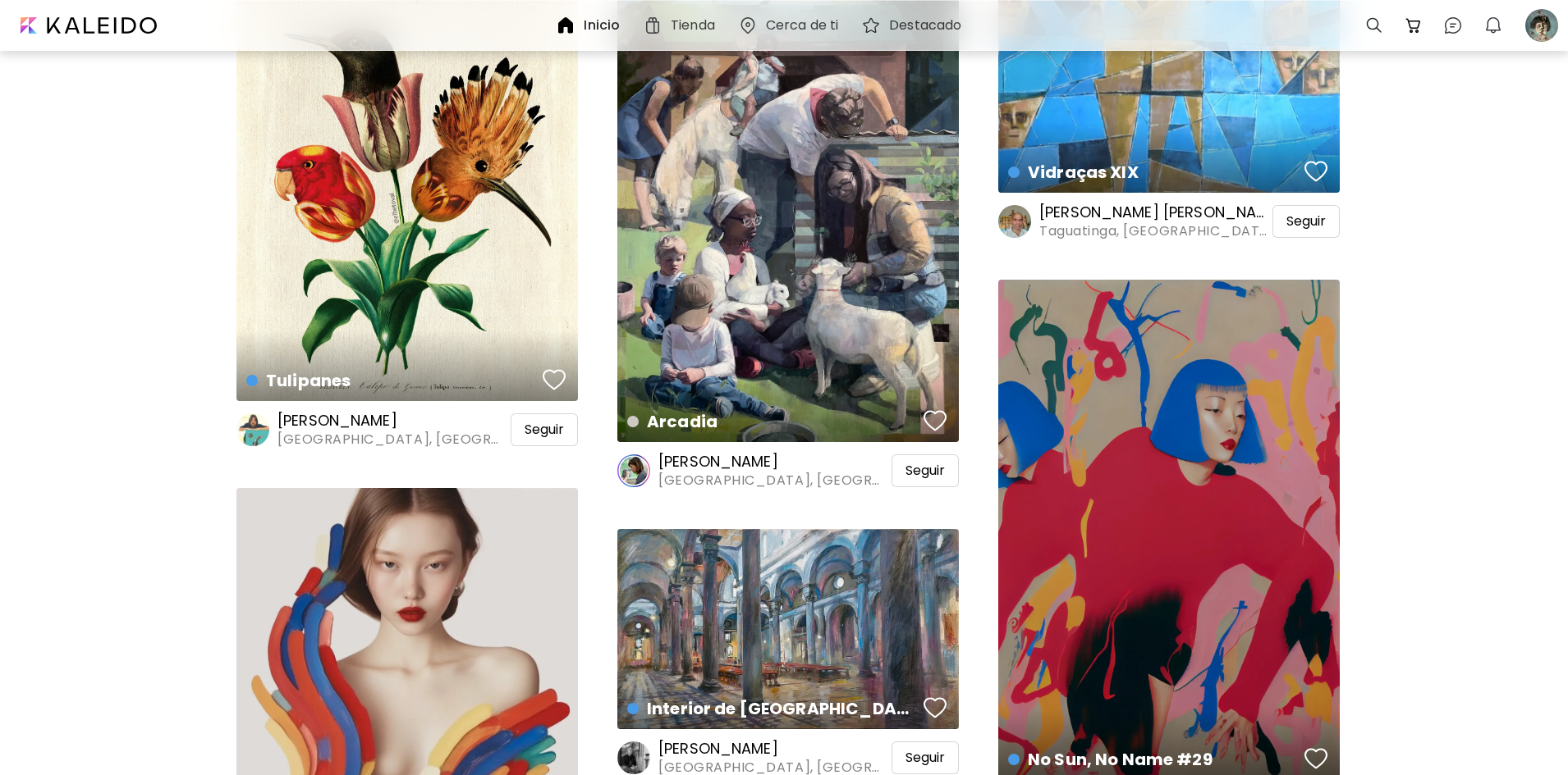
scroll to position [1887, 0]
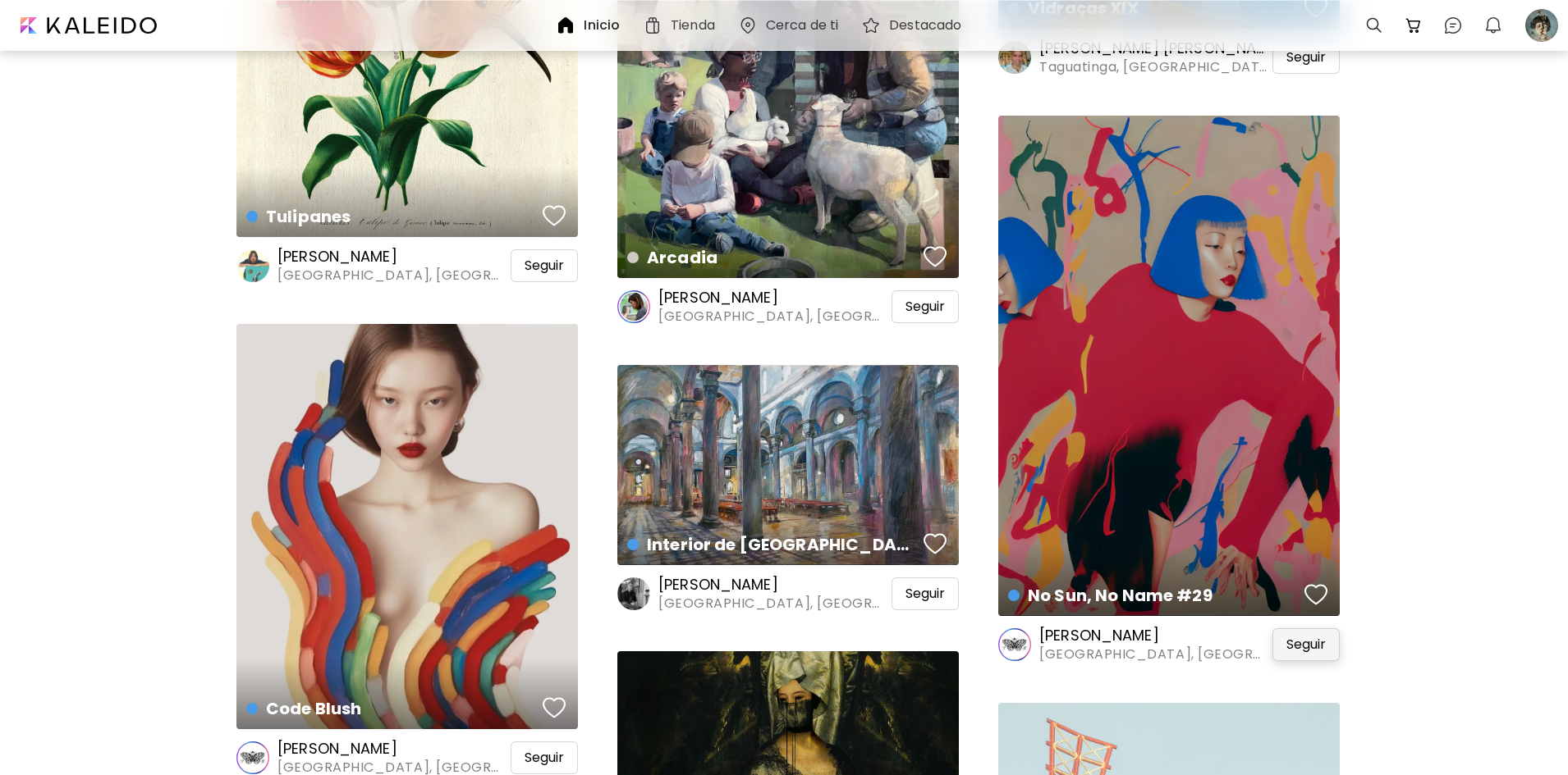
click at [1299, 638] on span "Seguir" at bounding box center [1306, 645] width 40 height 16
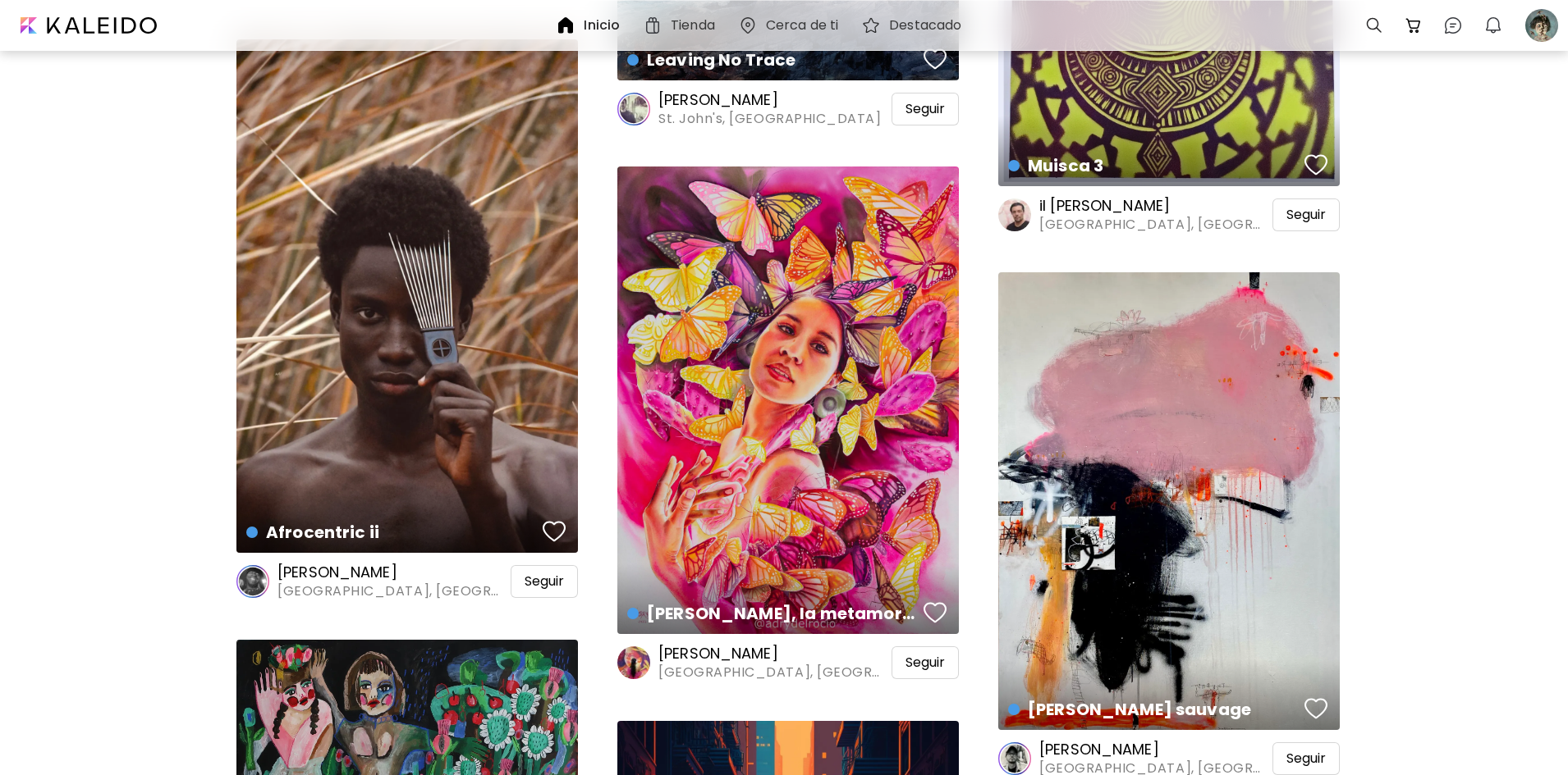
scroll to position [3528, 0]
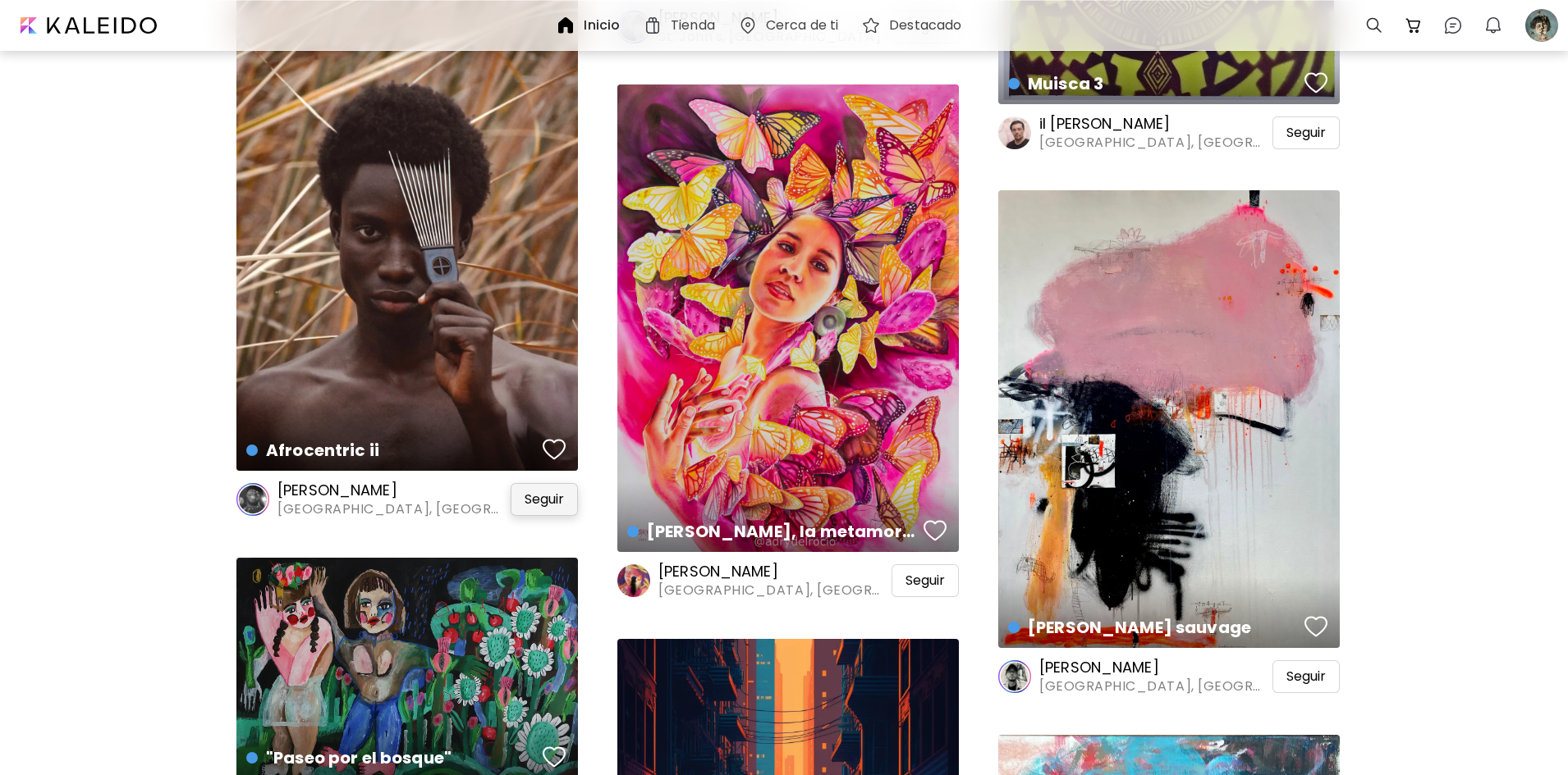
click at [557, 491] on span "Seguir" at bounding box center [545, 499] width 40 height 16
click at [1322, 681] on span "Seguir" at bounding box center [1306, 677] width 40 height 16
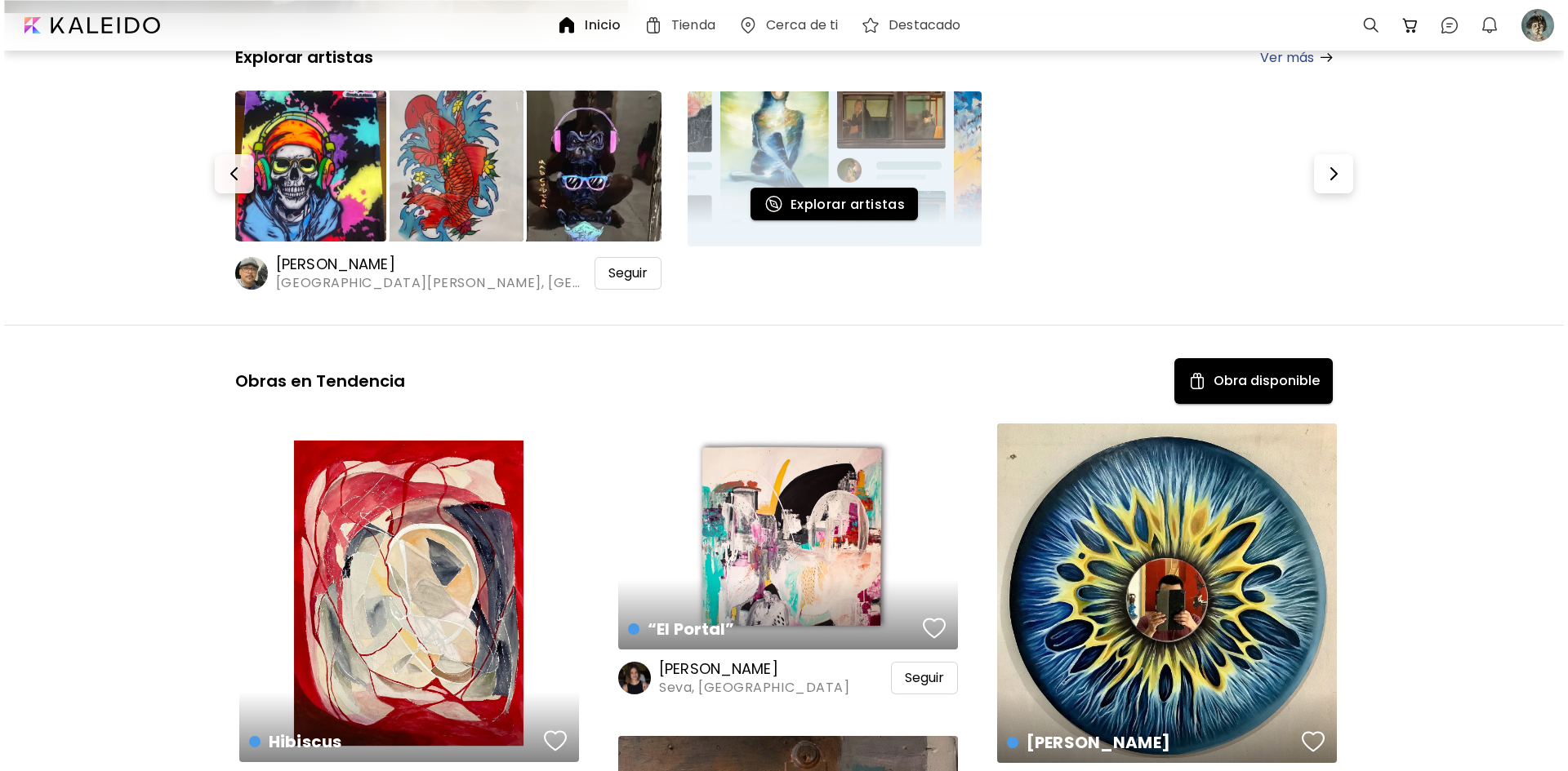
scroll to position [0, 0]
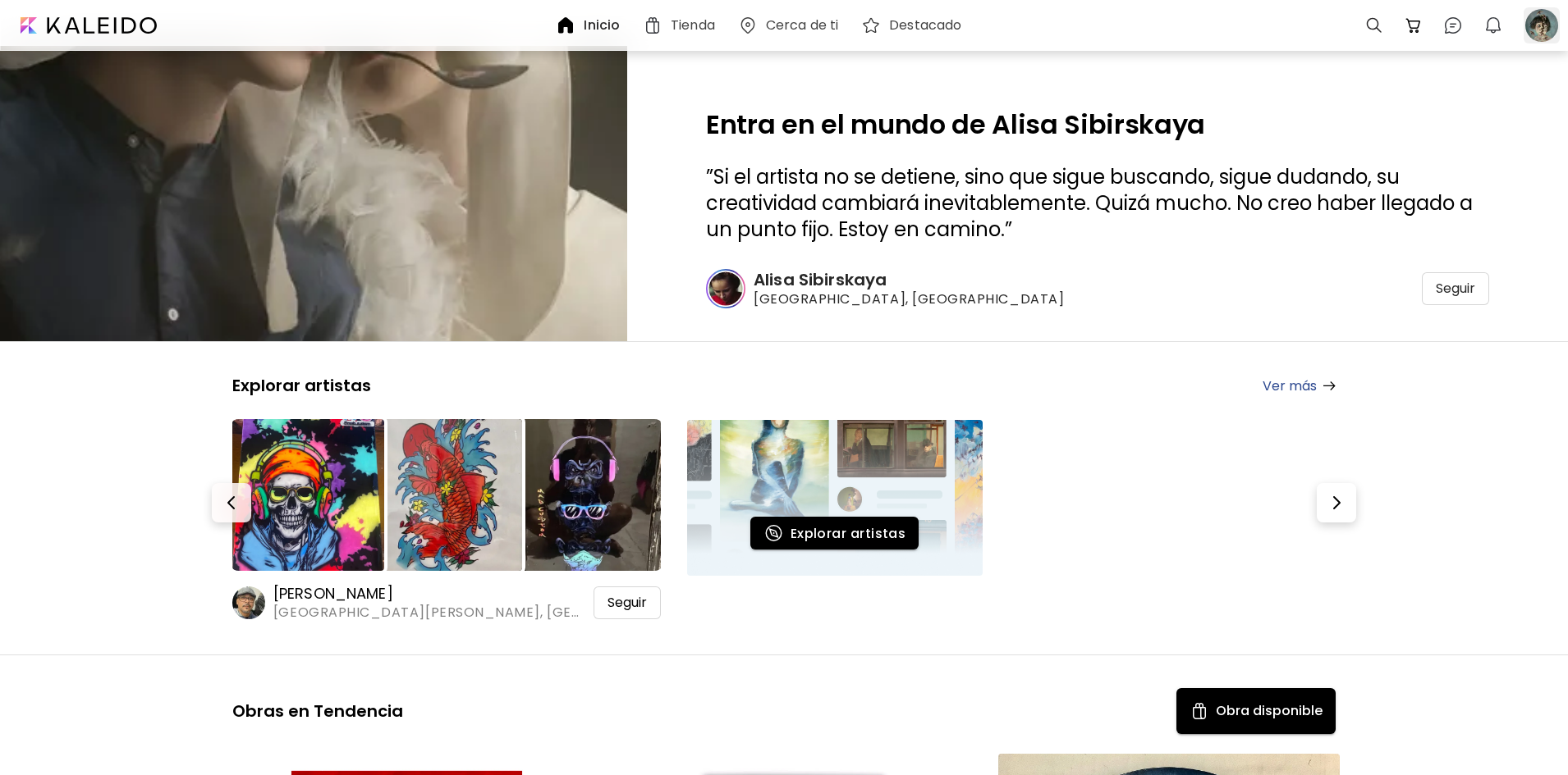
click at [1545, 27] on div at bounding box center [1542, 26] width 36 height 36
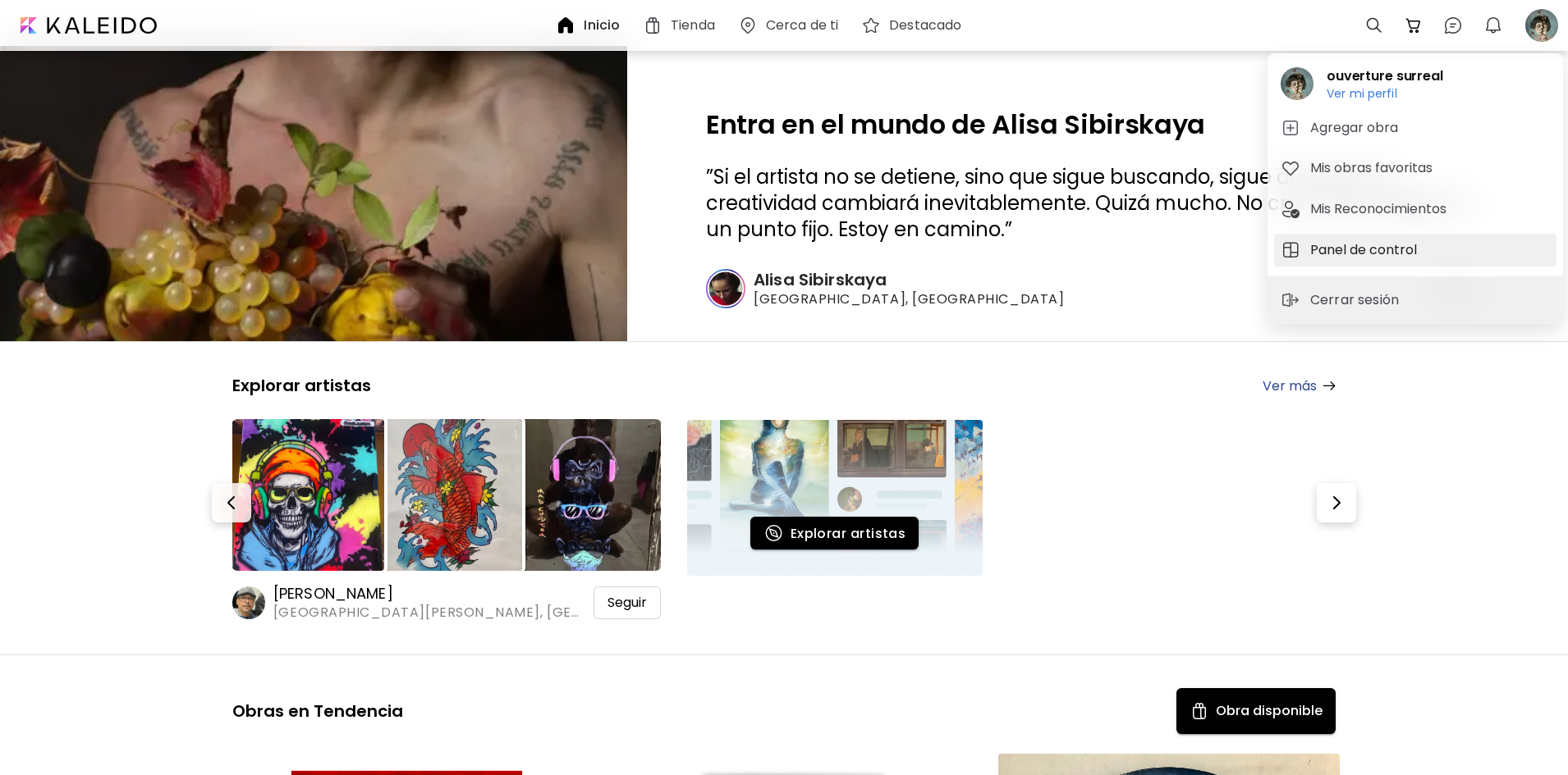
click at [1394, 249] on h5 "Panel de control" at bounding box center [1366, 250] width 112 height 20
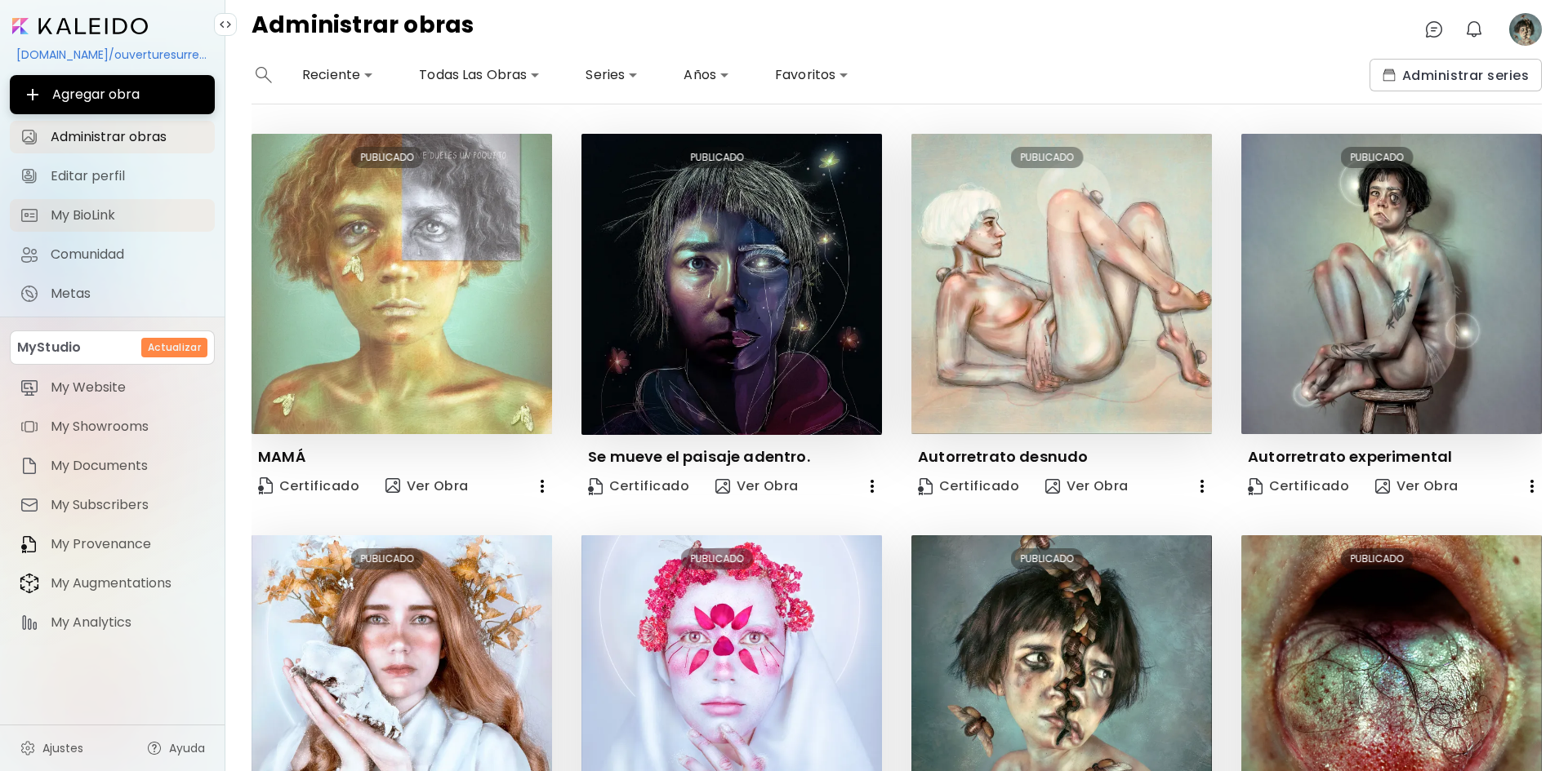
click at [60, 213] on span "My BioLink" at bounding box center [128, 214] width 154 height 16
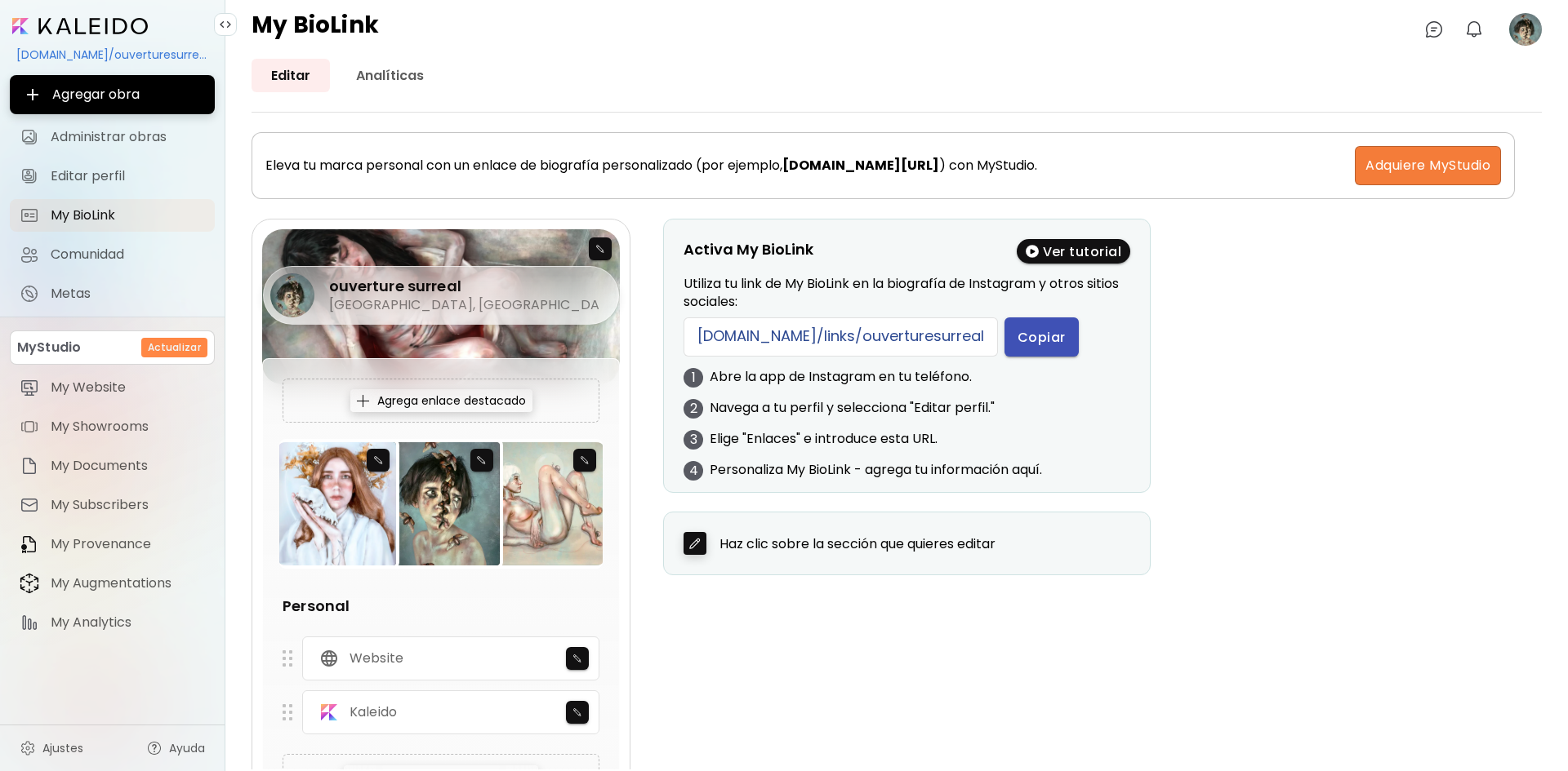
click at [1025, 326] on button "Copiar" at bounding box center [1041, 338] width 74 height 39
